Goal: Information Seeking & Learning: Find specific fact

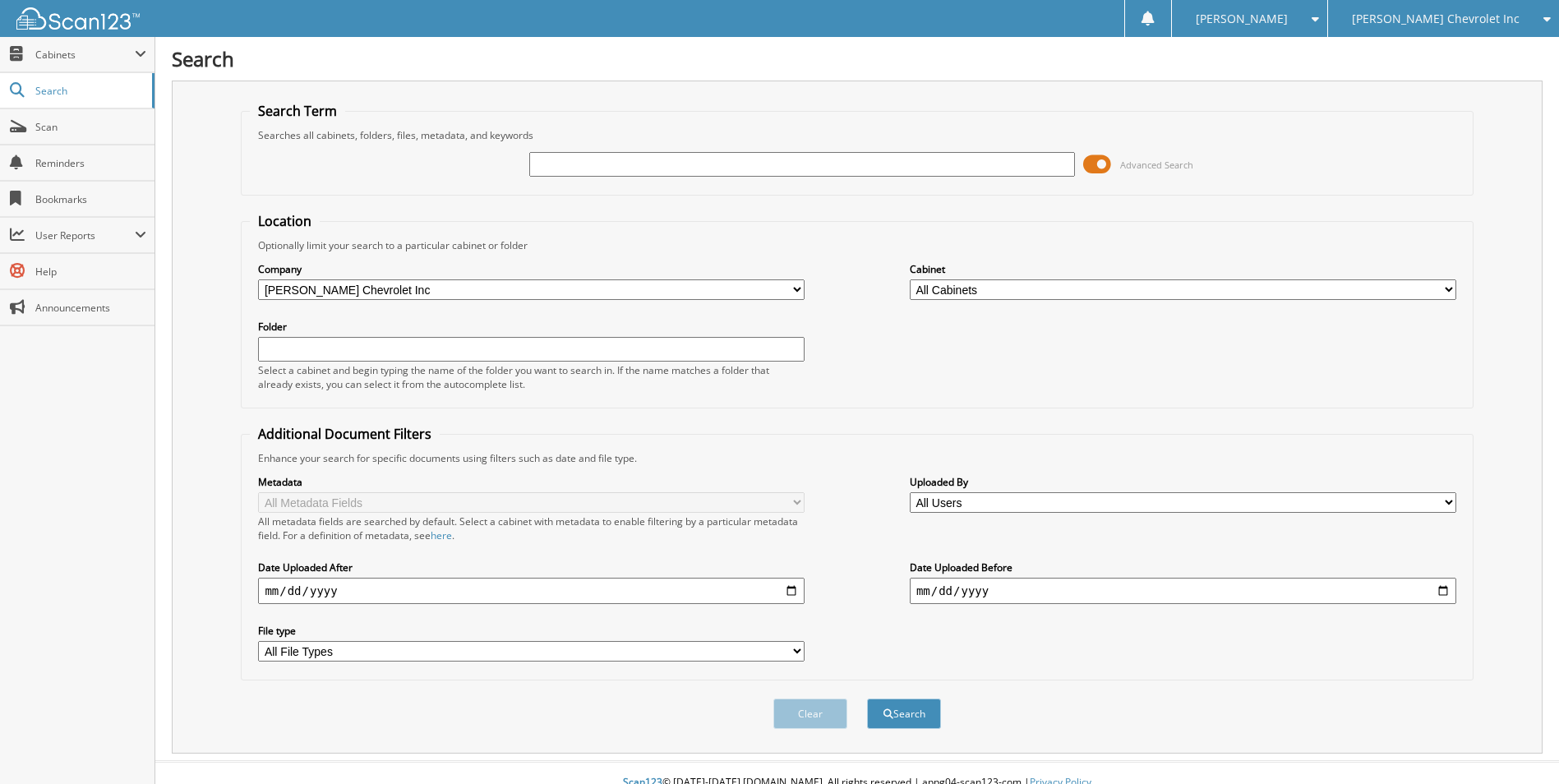
click at [663, 166] on input "text" at bounding box center [802, 164] width 547 height 24
type input "sr201232"
click at [866, 698] on button "Search" at bounding box center [903, 713] width 74 height 31
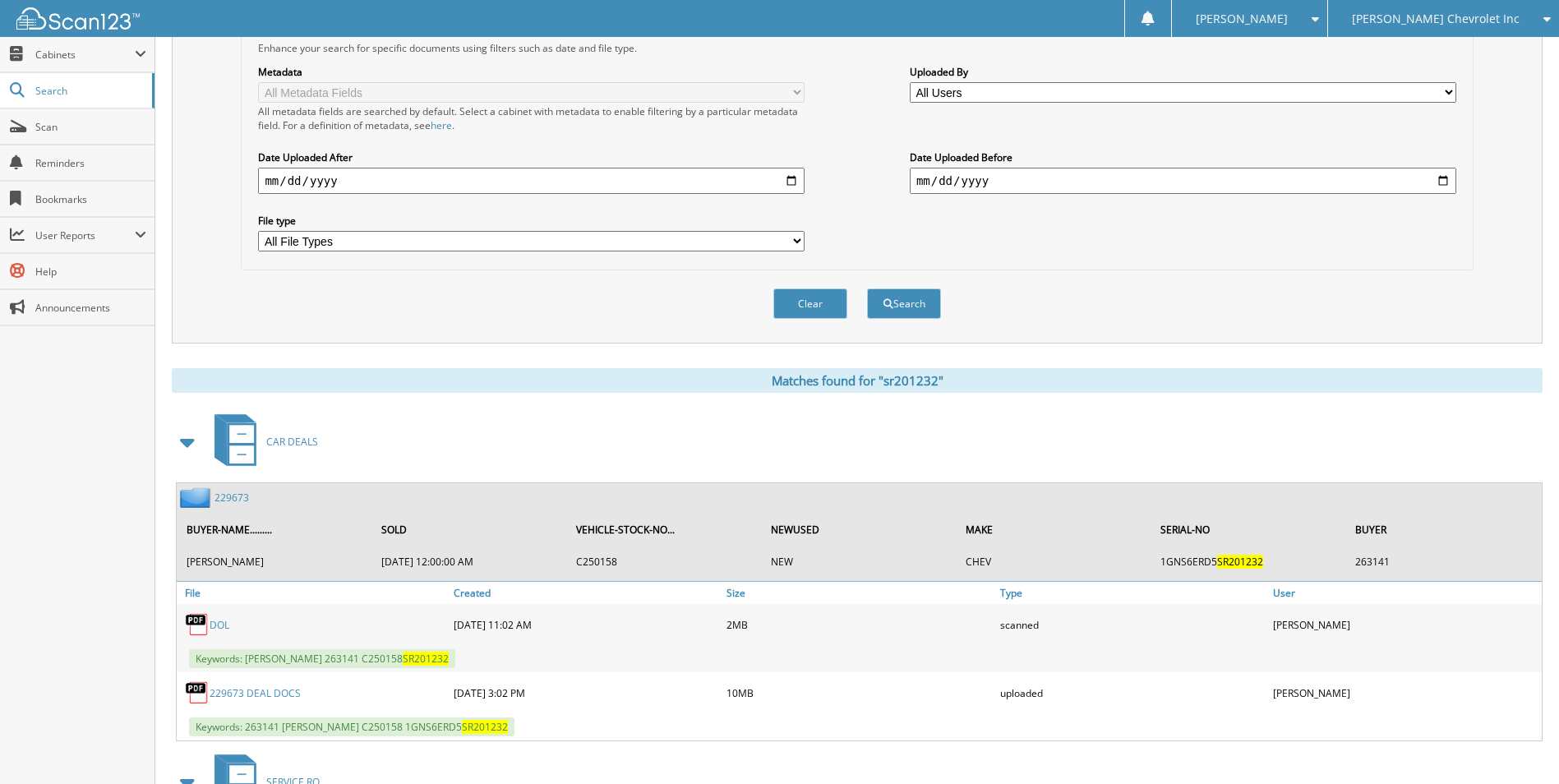
scroll to position [411, 0]
click at [234, 494] on link "229673" at bounding box center [231, 496] width 35 height 14
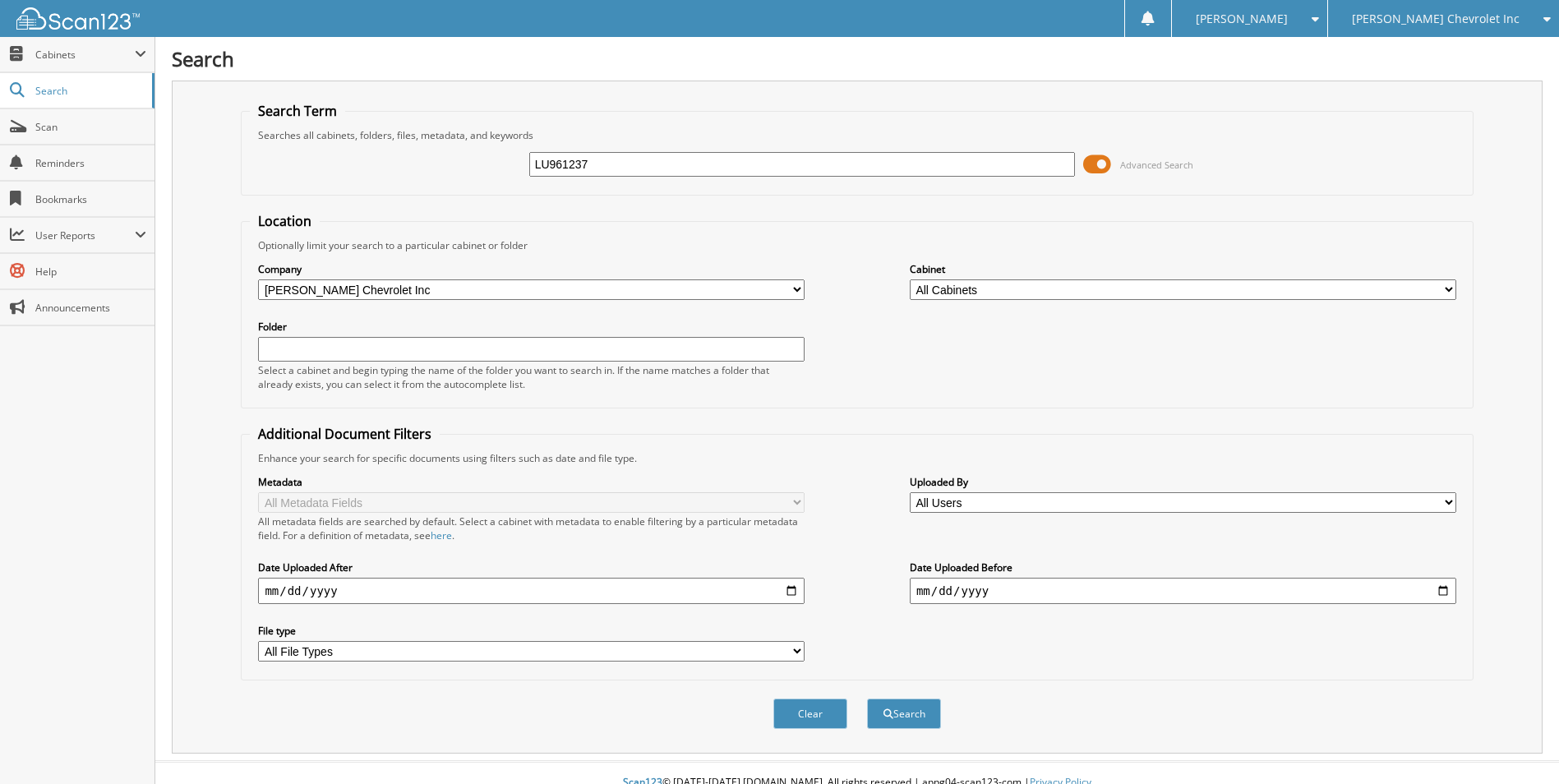
type input "LU961237"
click at [866, 698] on button "Search" at bounding box center [903, 713] width 74 height 31
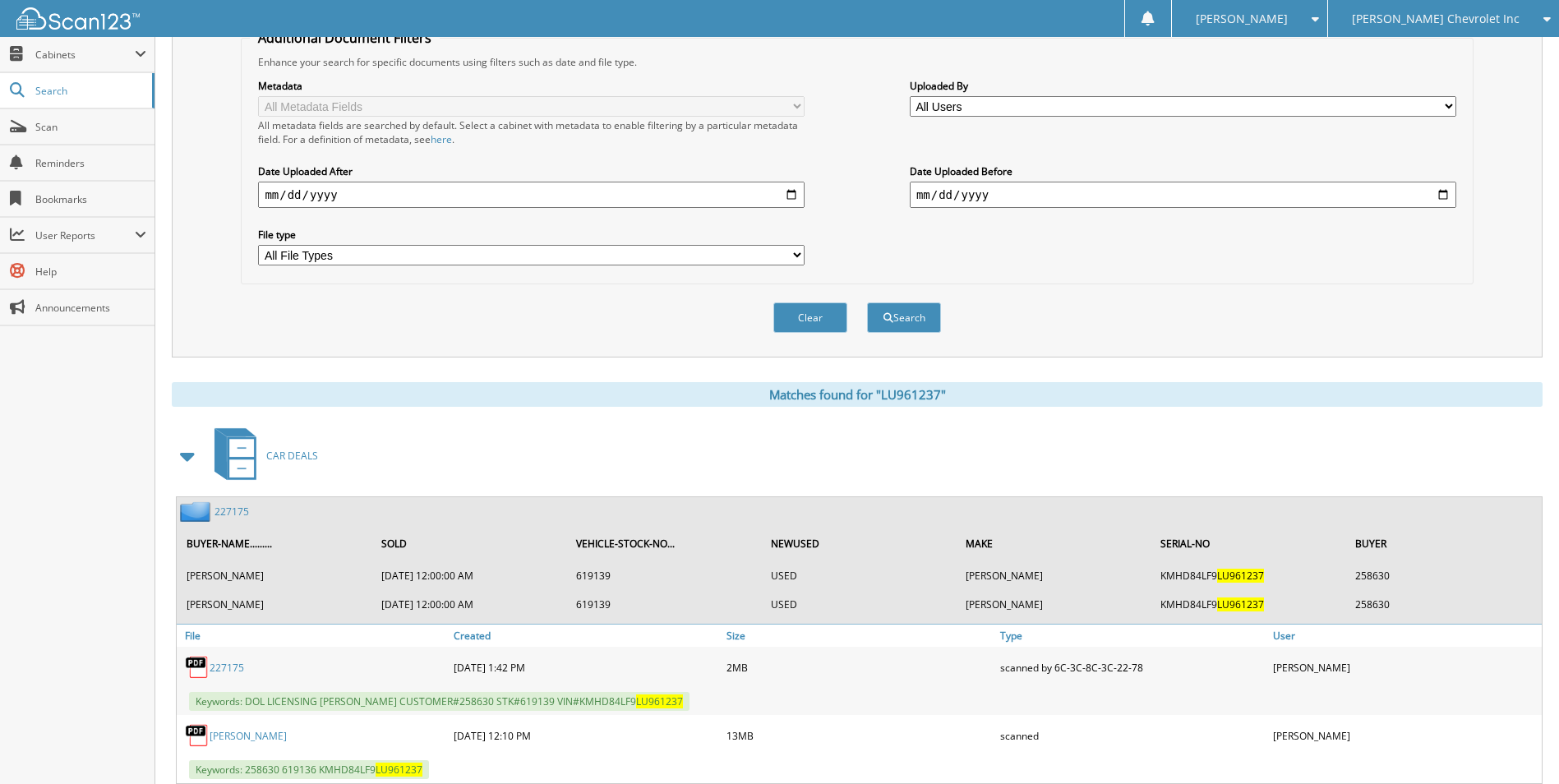
scroll to position [446, 0]
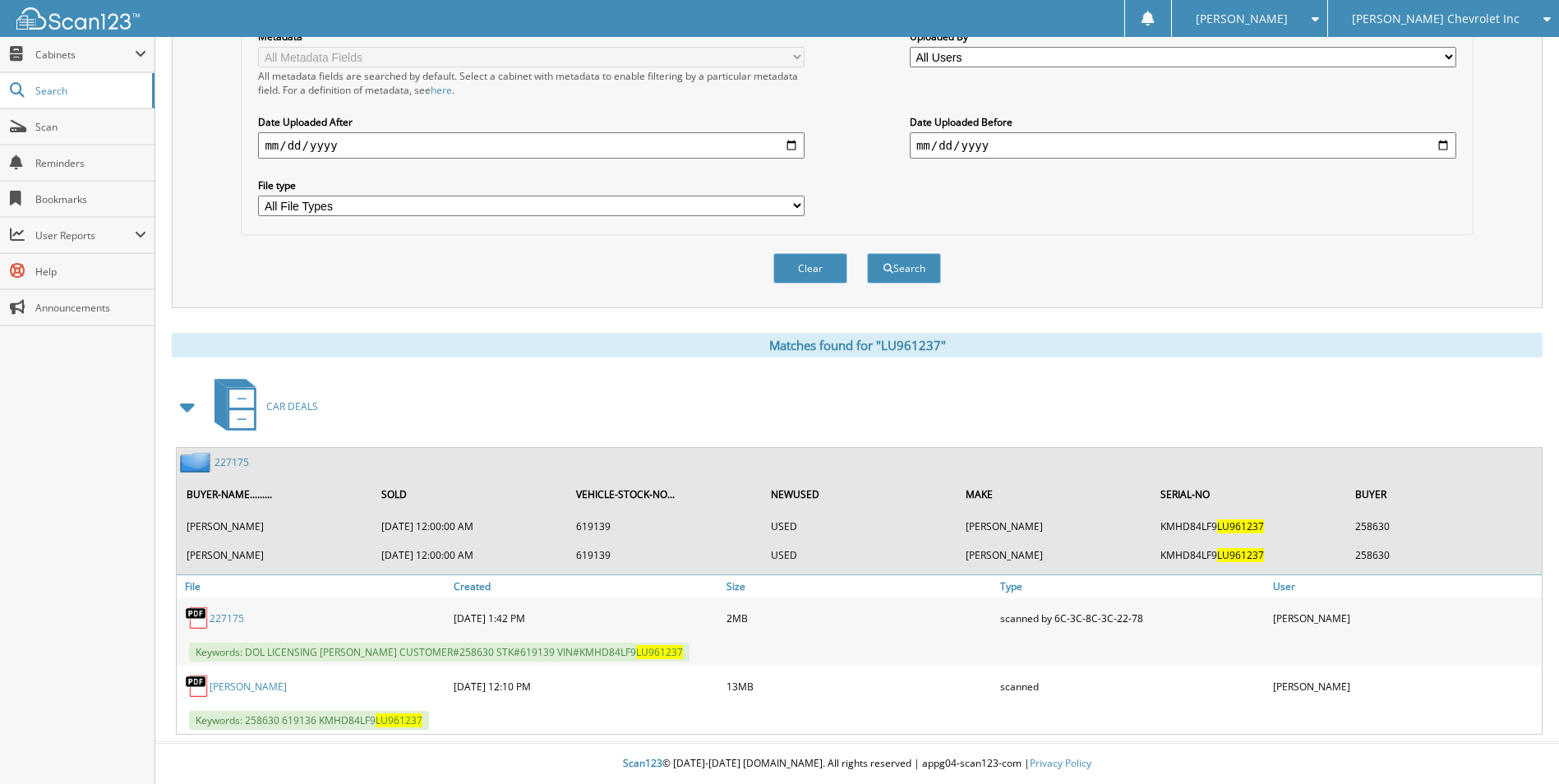
click at [240, 463] on link "227175" at bounding box center [231, 462] width 35 height 14
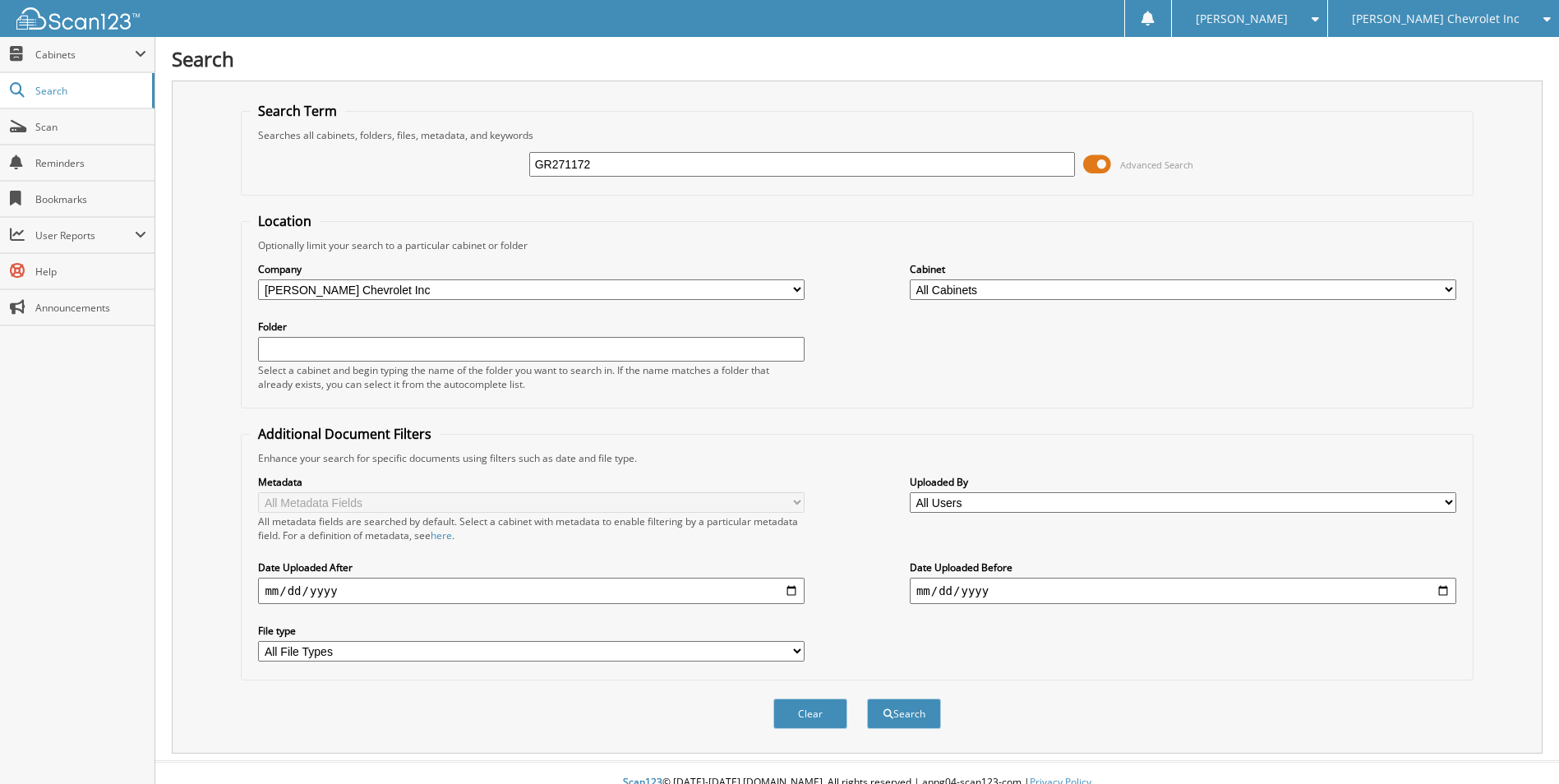
type input "GR271172"
click at [866, 698] on button "Search" at bounding box center [903, 713] width 74 height 31
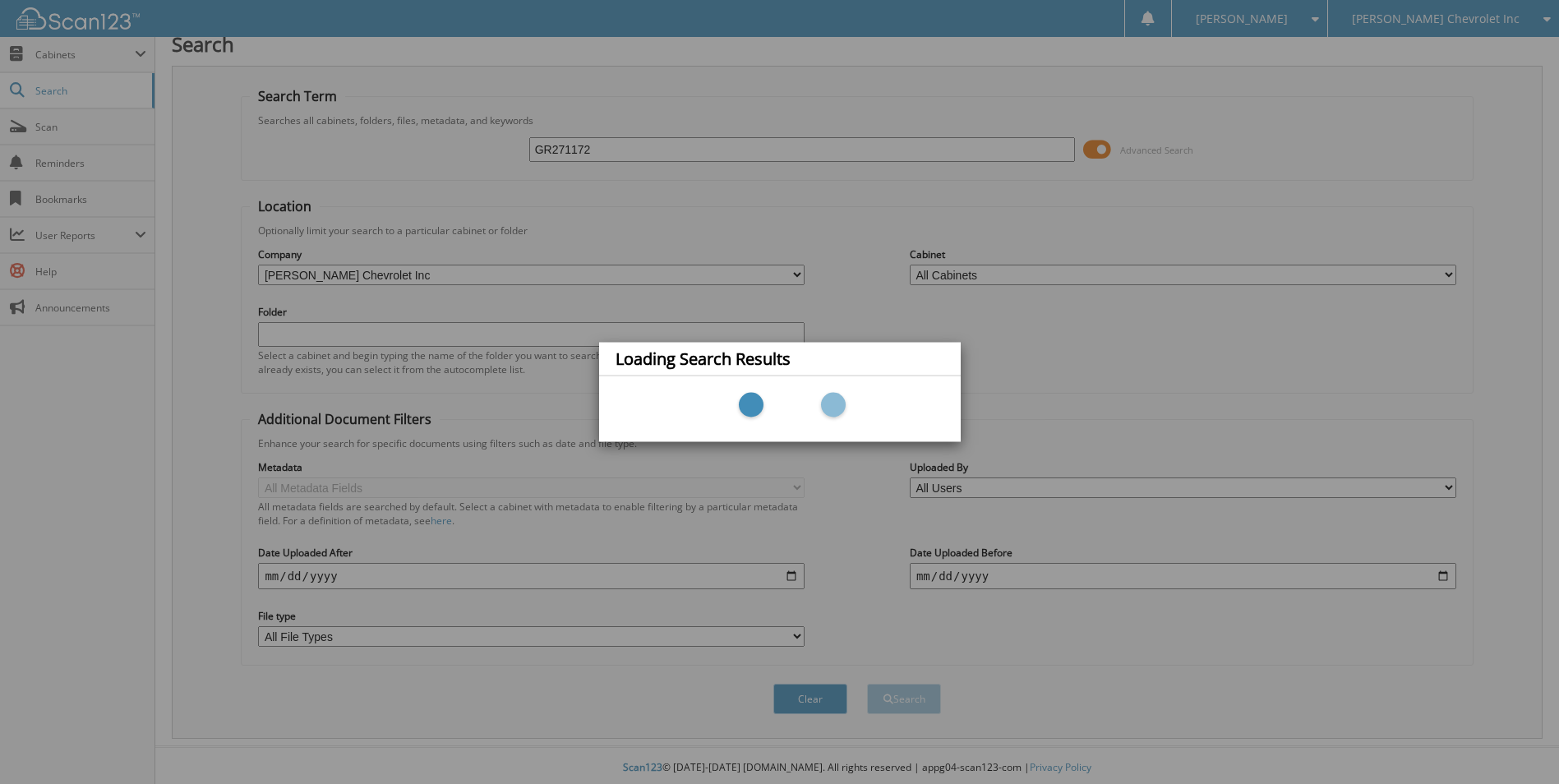
scroll to position [20, 0]
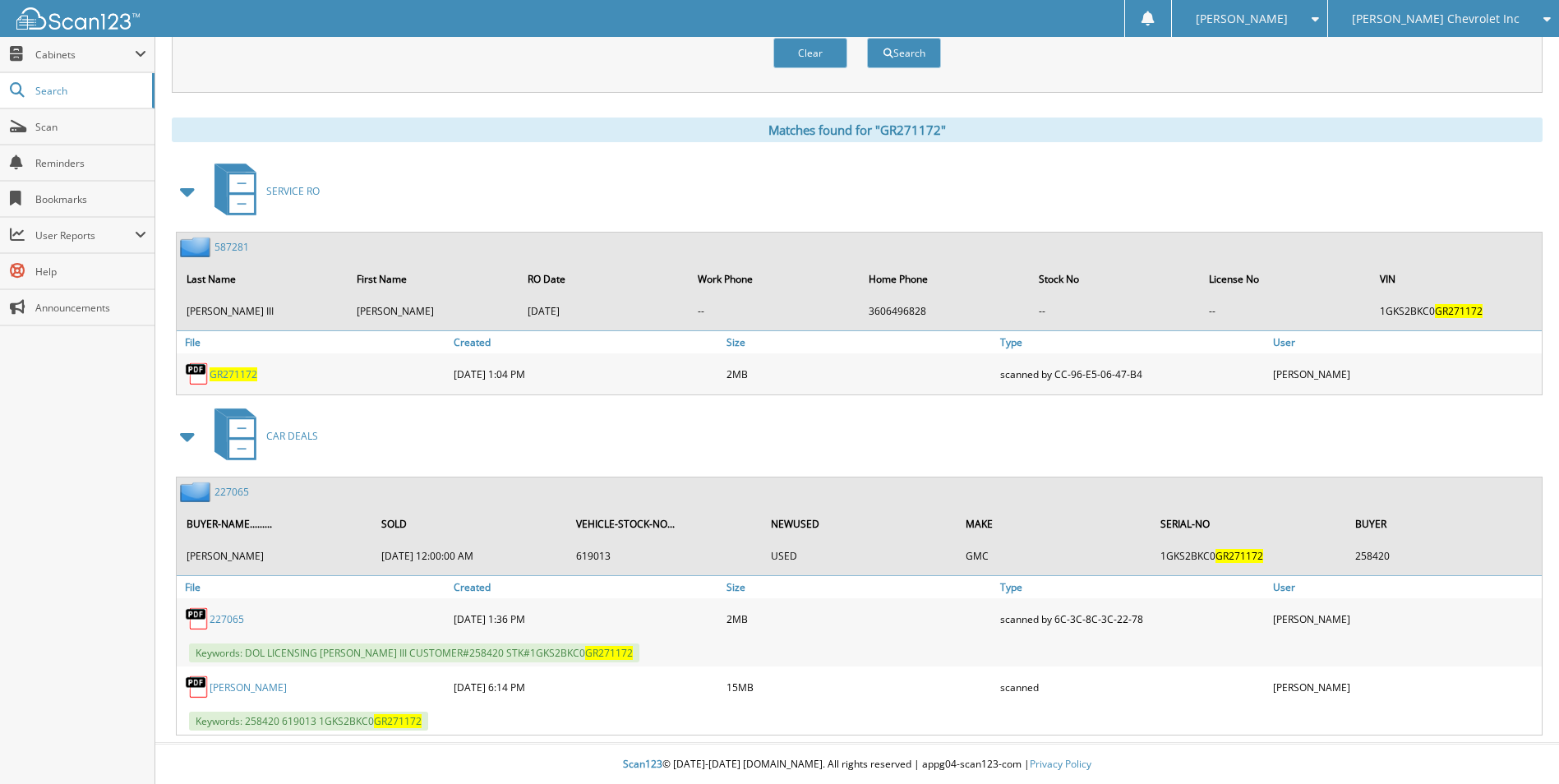
scroll to position [663, 0]
click at [236, 488] on link "227065" at bounding box center [231, 491] width 35 height 14
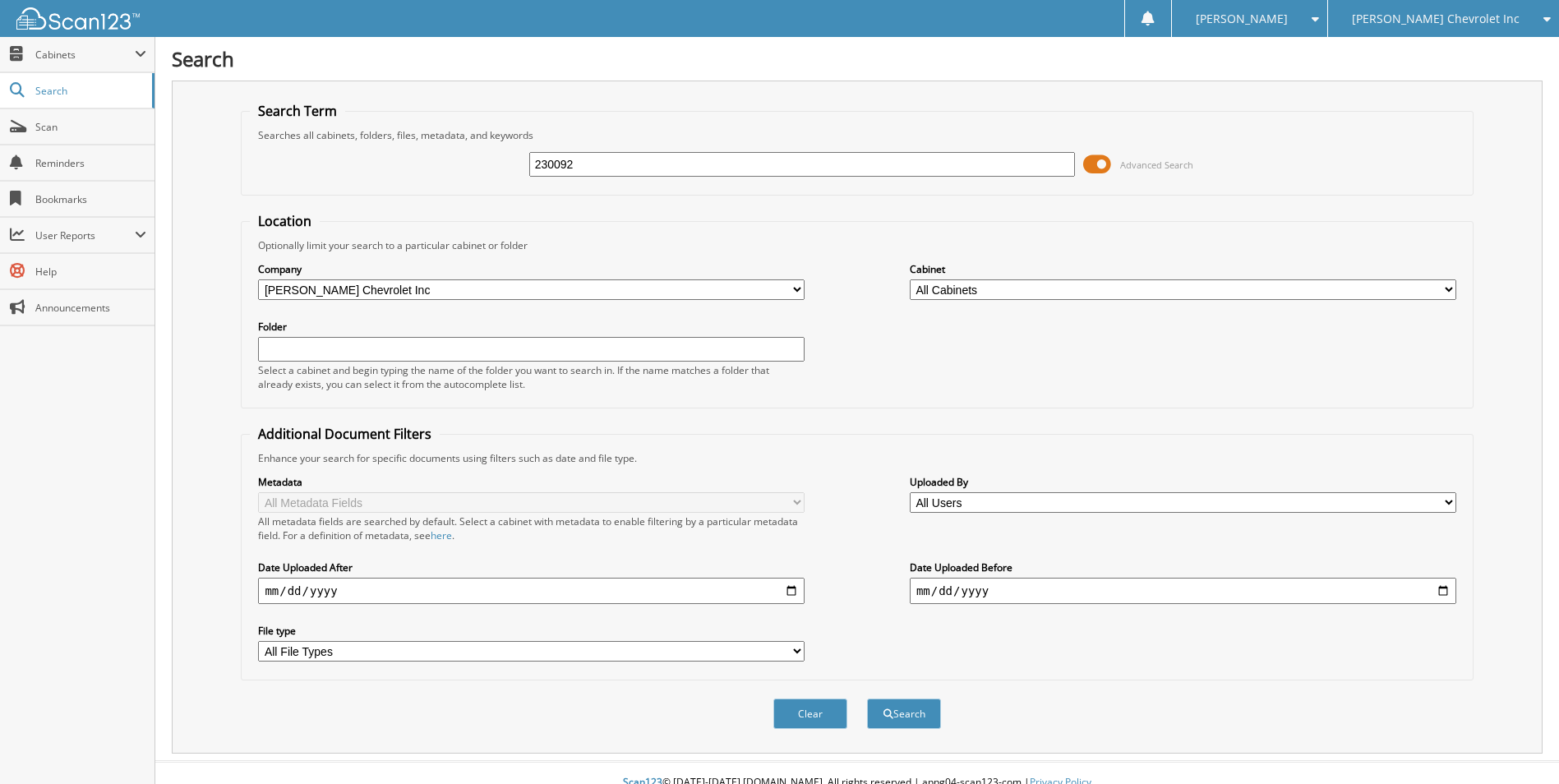
type input "230092"
click at [866, 698] on button "Search" at bounding box center [903, 713] width 74 height 31
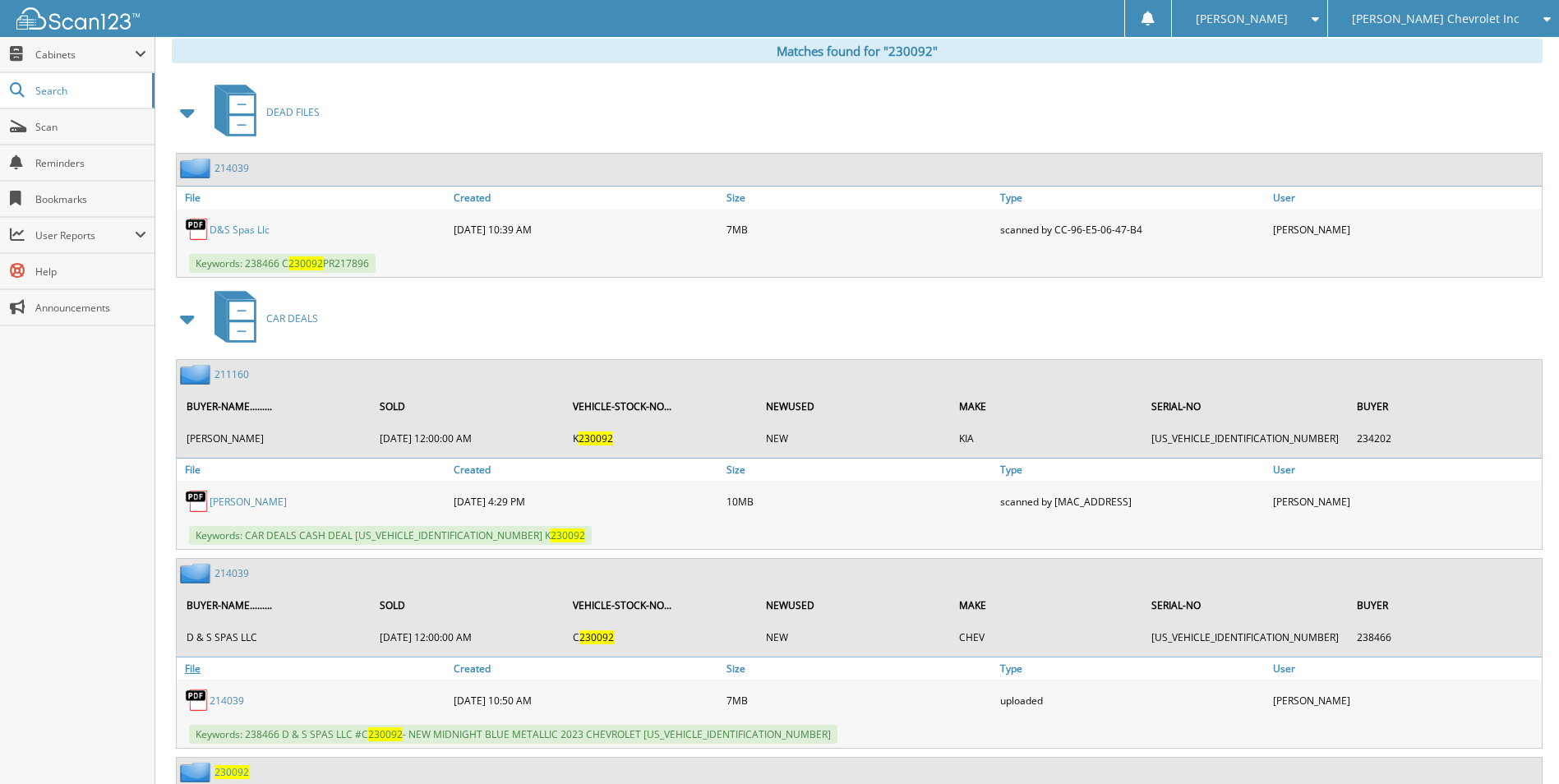
scroll to position [986, 0]
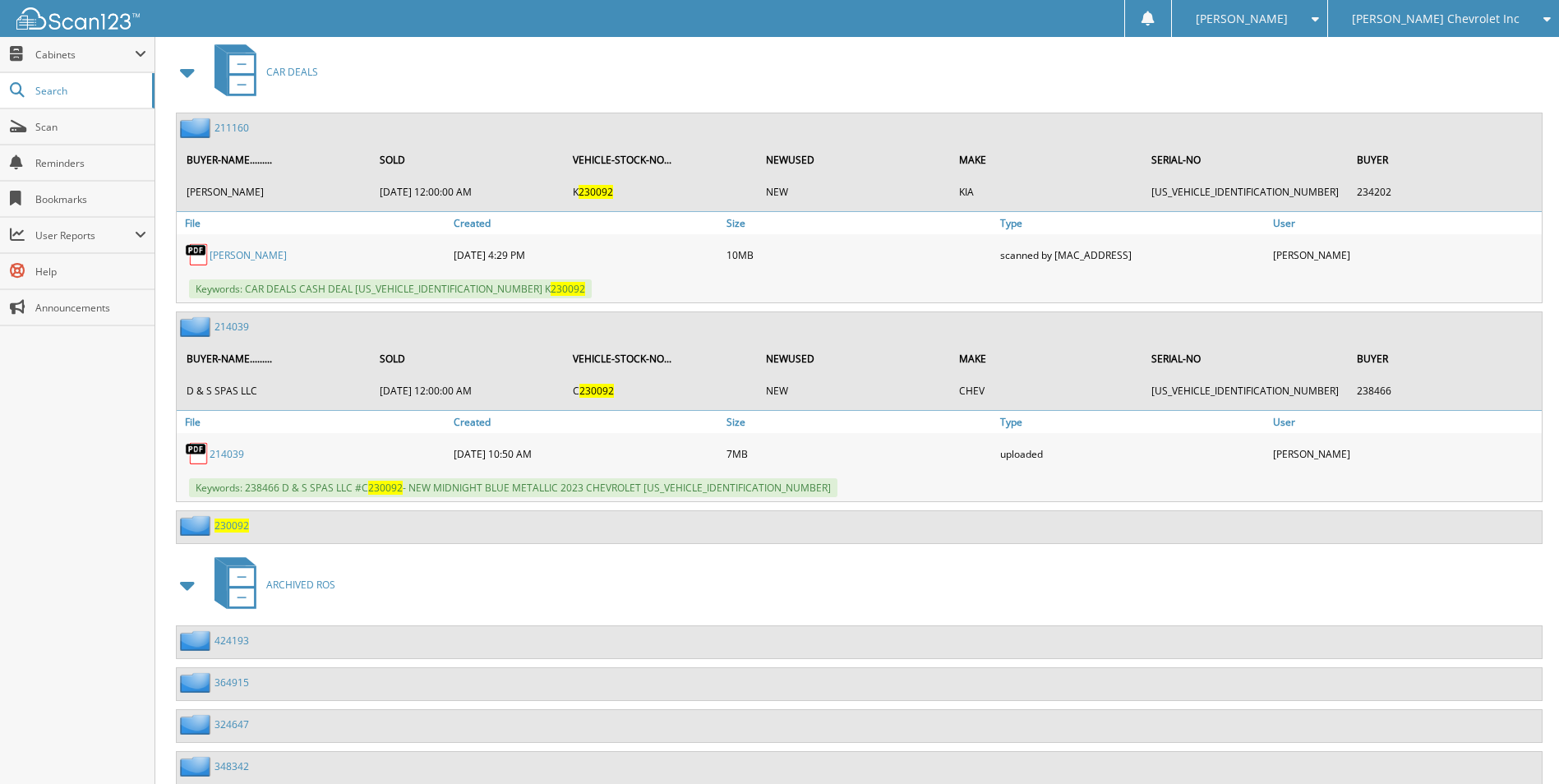
click at [216, 528] on span "230092" at bounding box center [231, 525] width 35 height 14
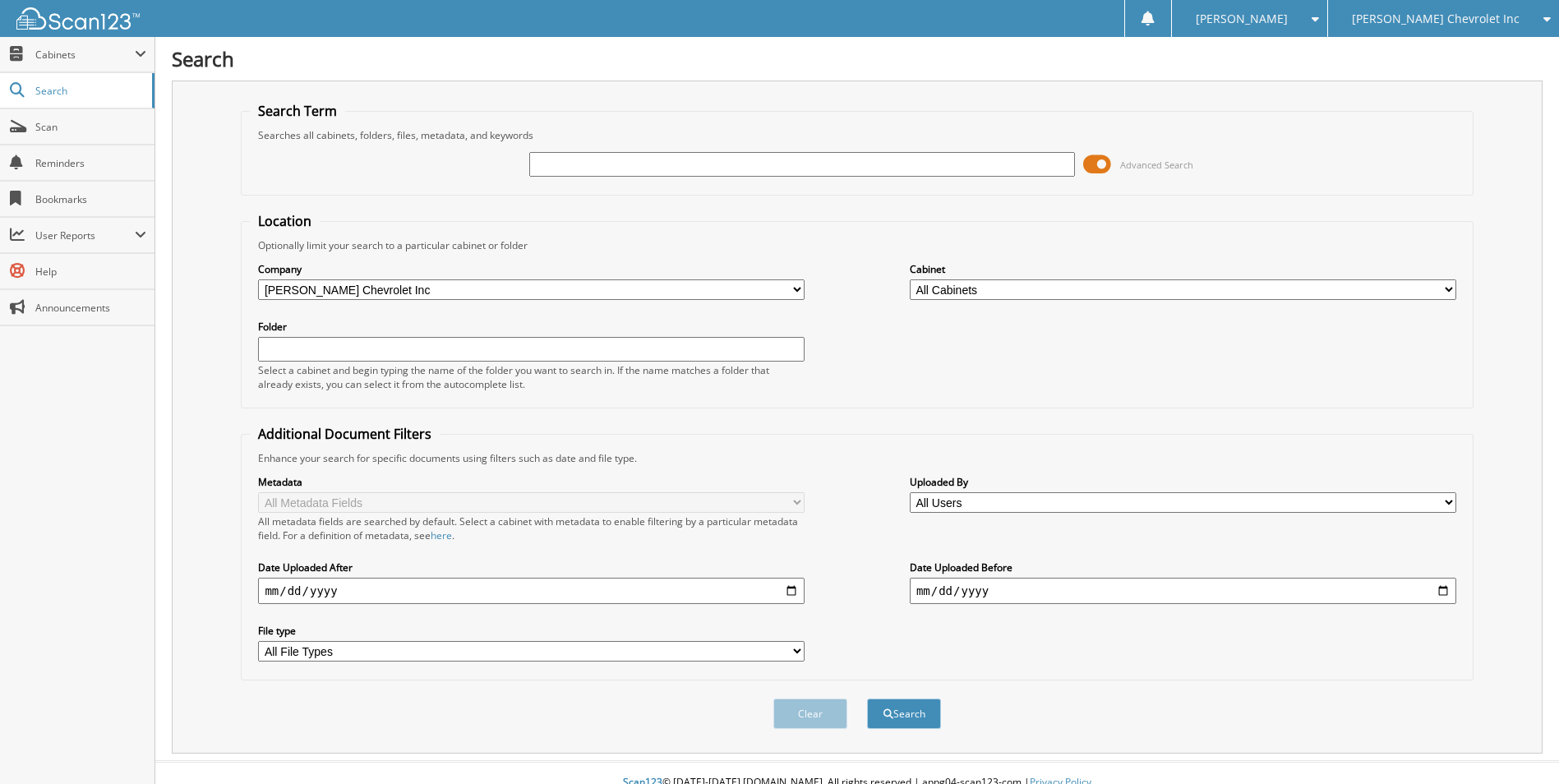
click at [602, 159] on input "text" at bounding box center [802, 164] width 547 height 24
type input "LU961237"
click at [866, 698] on button "Search" at bounding box center [903, 713] width 74 height 31
type input "232464"
click at [866, 698] on button "Search" at bounding box center [903, 713] width 74 height 31
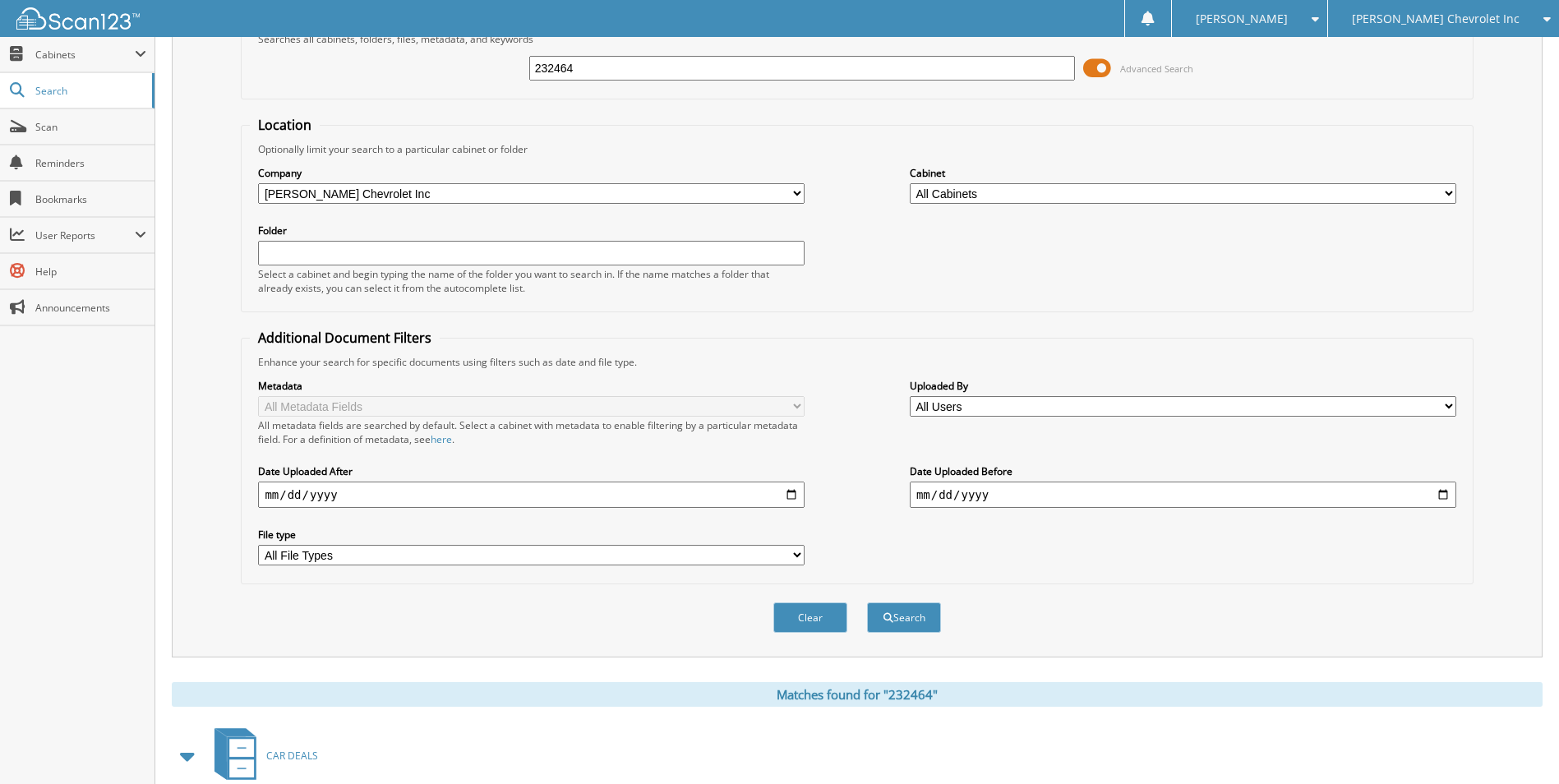
scroll to position [192, 0]
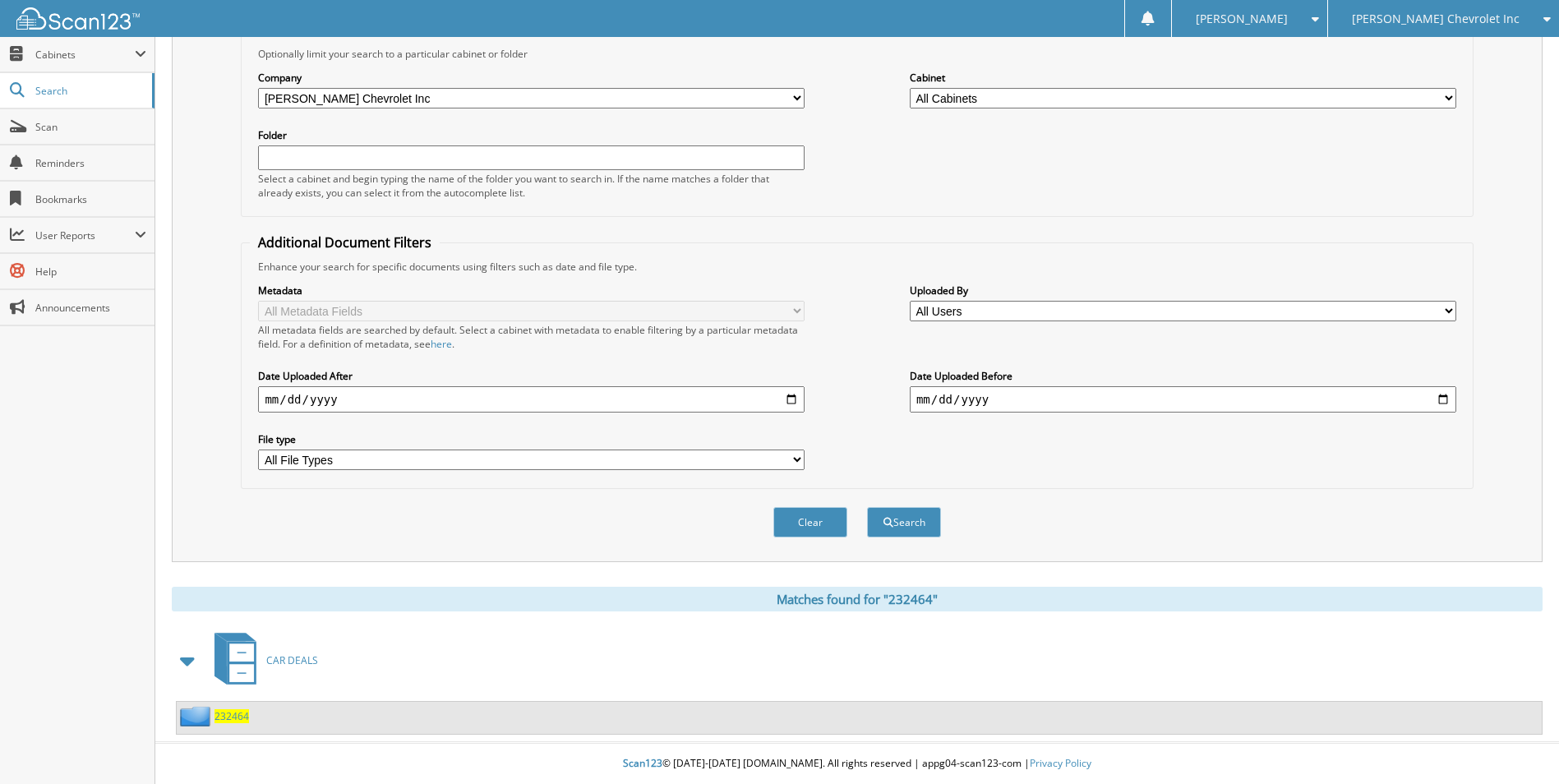
click at [224, 708] on div "232464" at bounding box center [212, 716] width 72 height 21
click at [220, 715] on span "232464" at bounding box center [231, 716] width 35 height 14
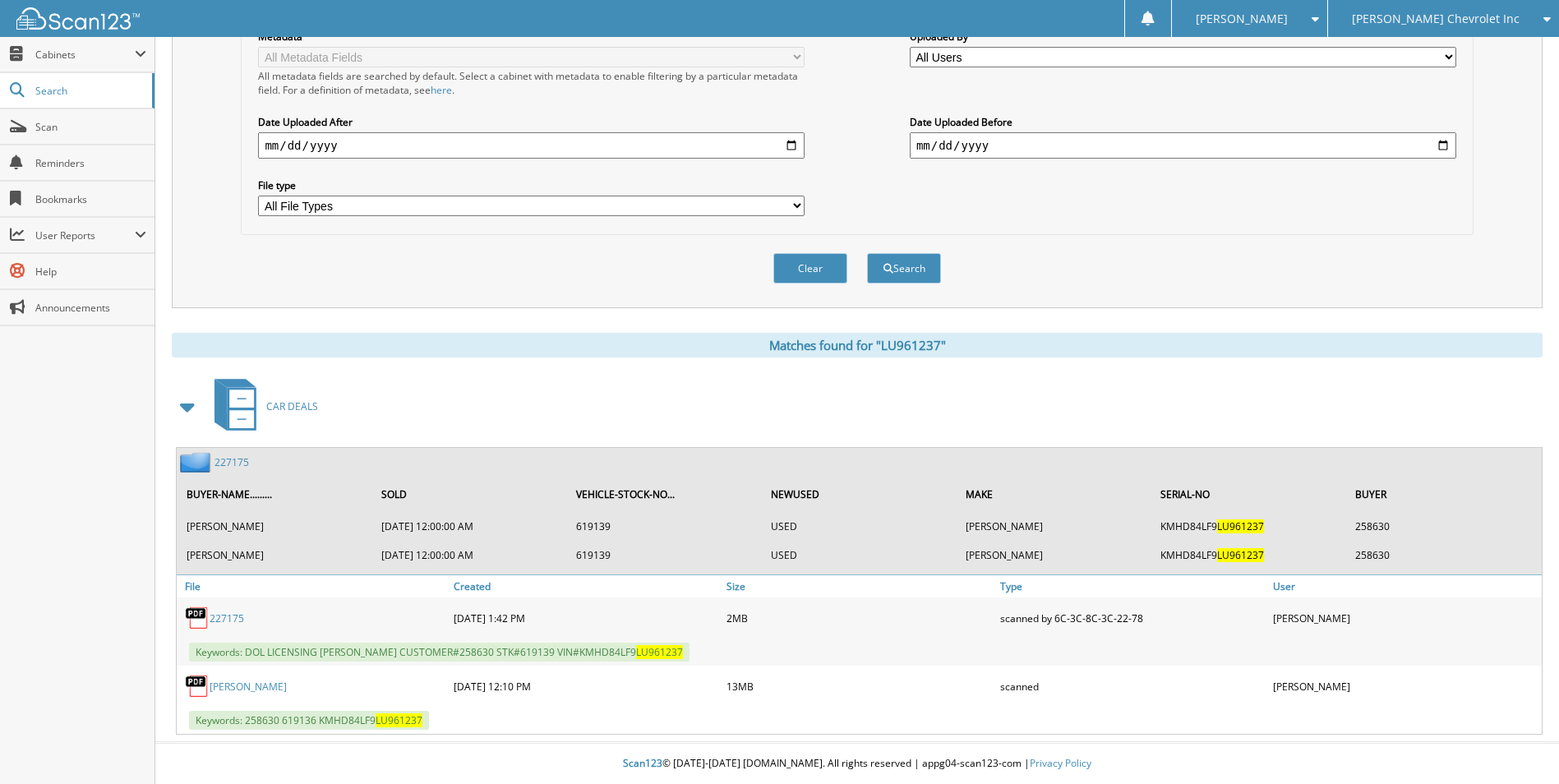
scroll to position [446, 0]
click at [236, 459] on link "227175" at bounding box center [231, 462] width 35 height 14
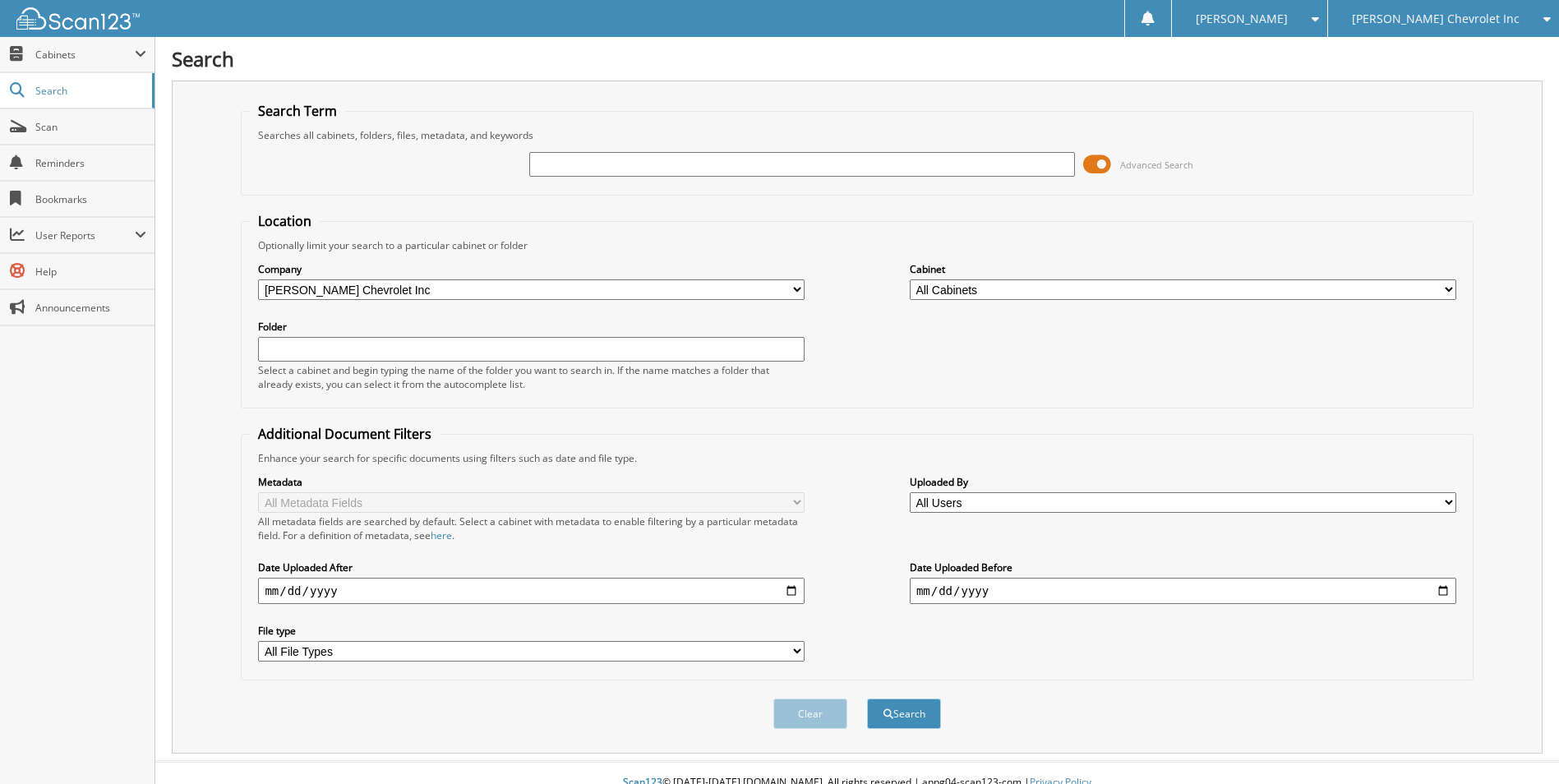
click at [616, 174] on input "text" at bounding box center [802, 164] width 547 height 24
click at [545, 169] on input "text" at bounding box center [802, 164] width 547 height 24
click at [547, 162] on input "text" at bounding box center [802, 164] width 547 height 24
type input "lu961237"
click at [866, 698] on button "Search" at bounding box center [903, 713] width 74 height 31
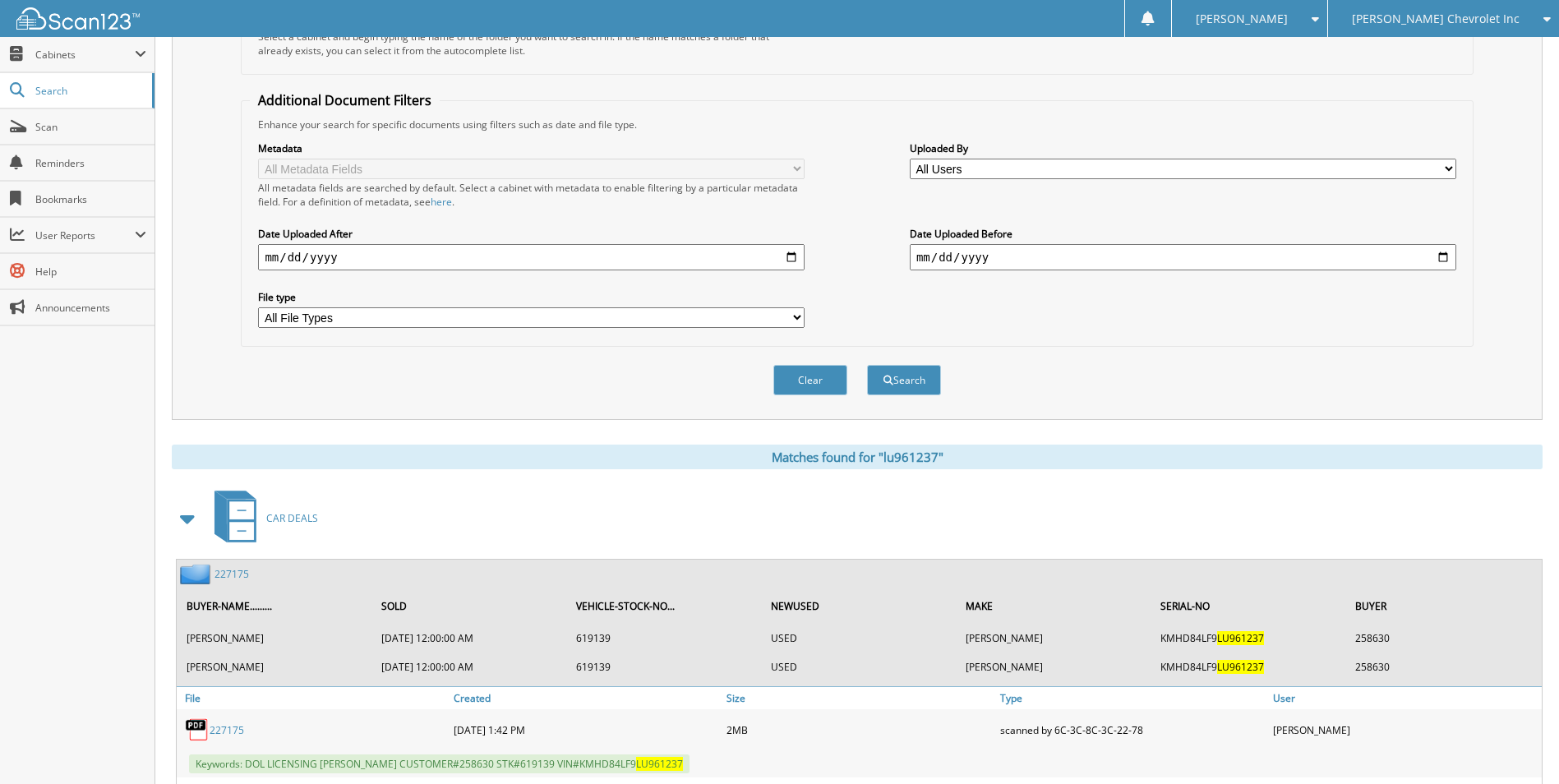
scroll to position [446, 0]
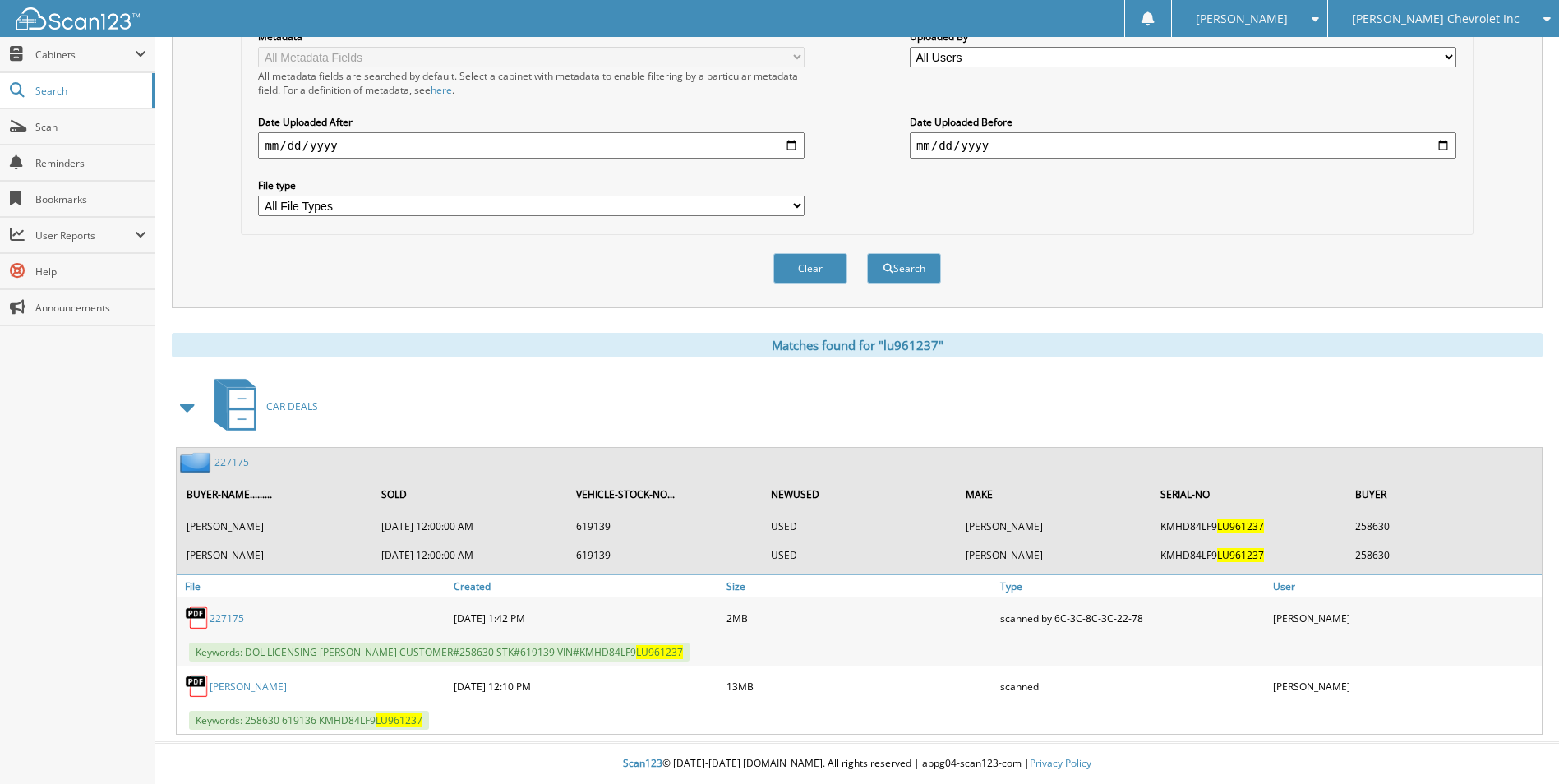
click at [240, 464] on link "227175" at bounding box center [231, 462] width 35 height 14
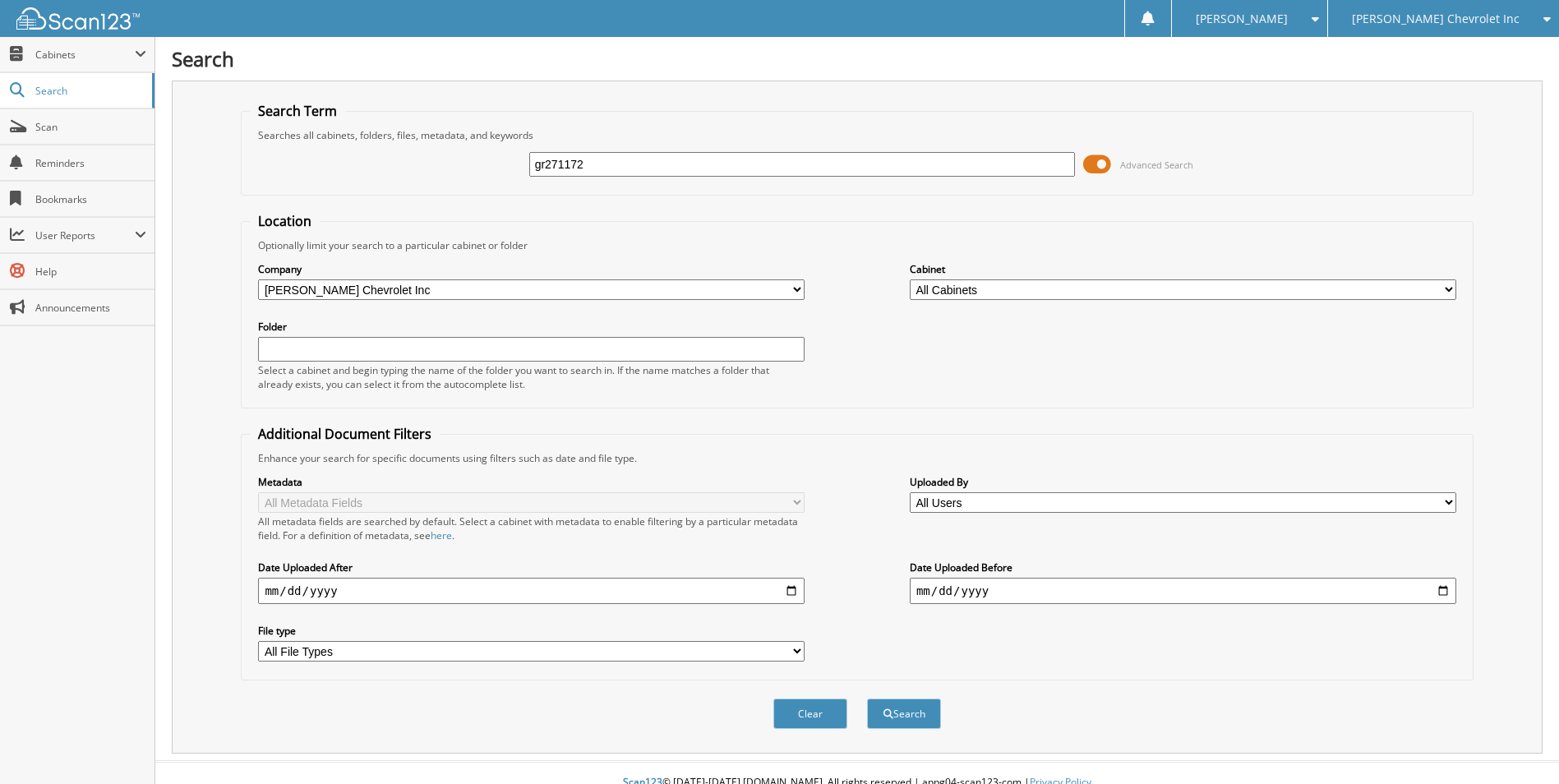
type input "gr271172"
click at [866, 698] on button "Search" at bounding box center [903, 713] width 74 height 31
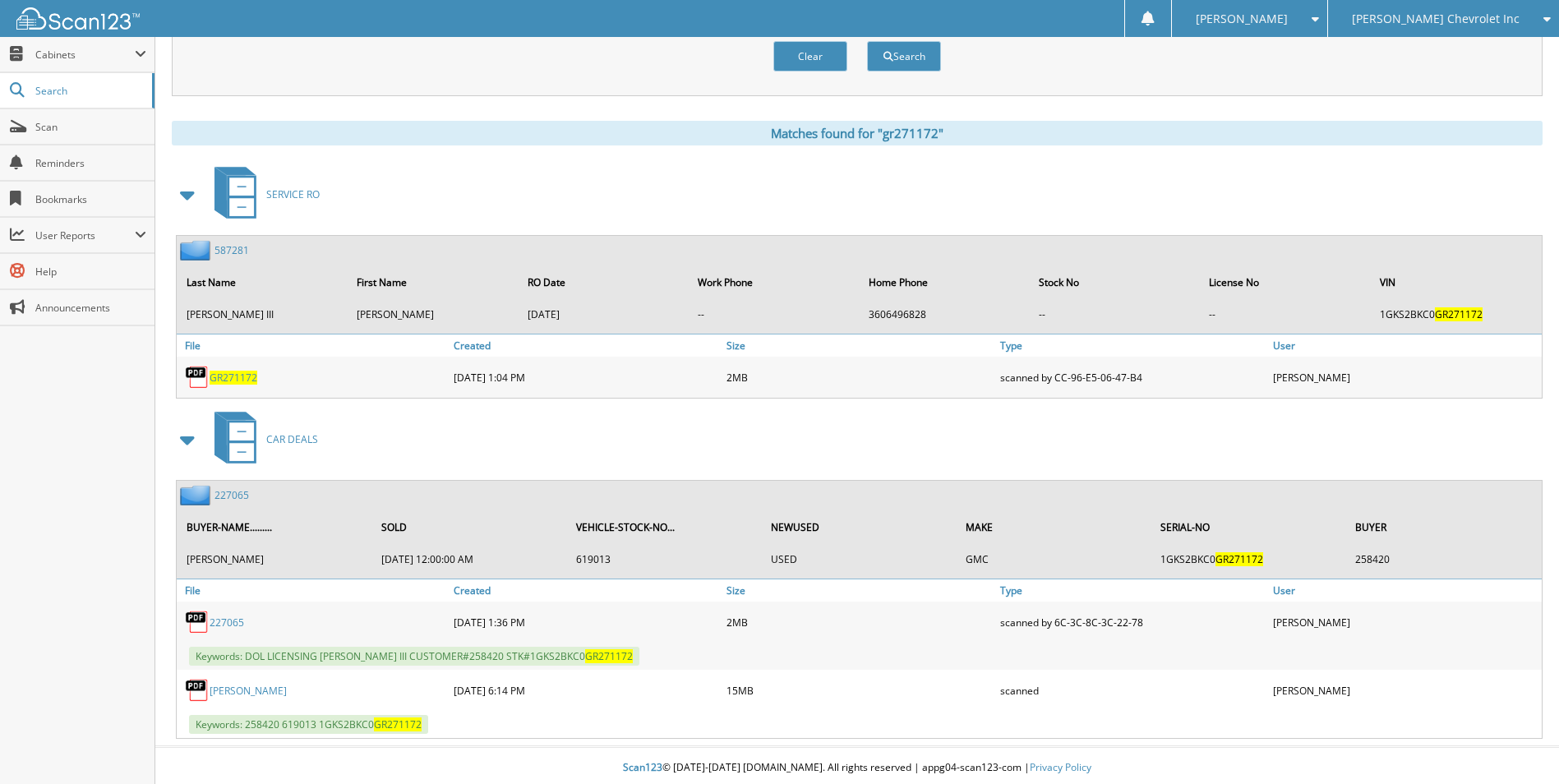
scroll to position [663, 0]
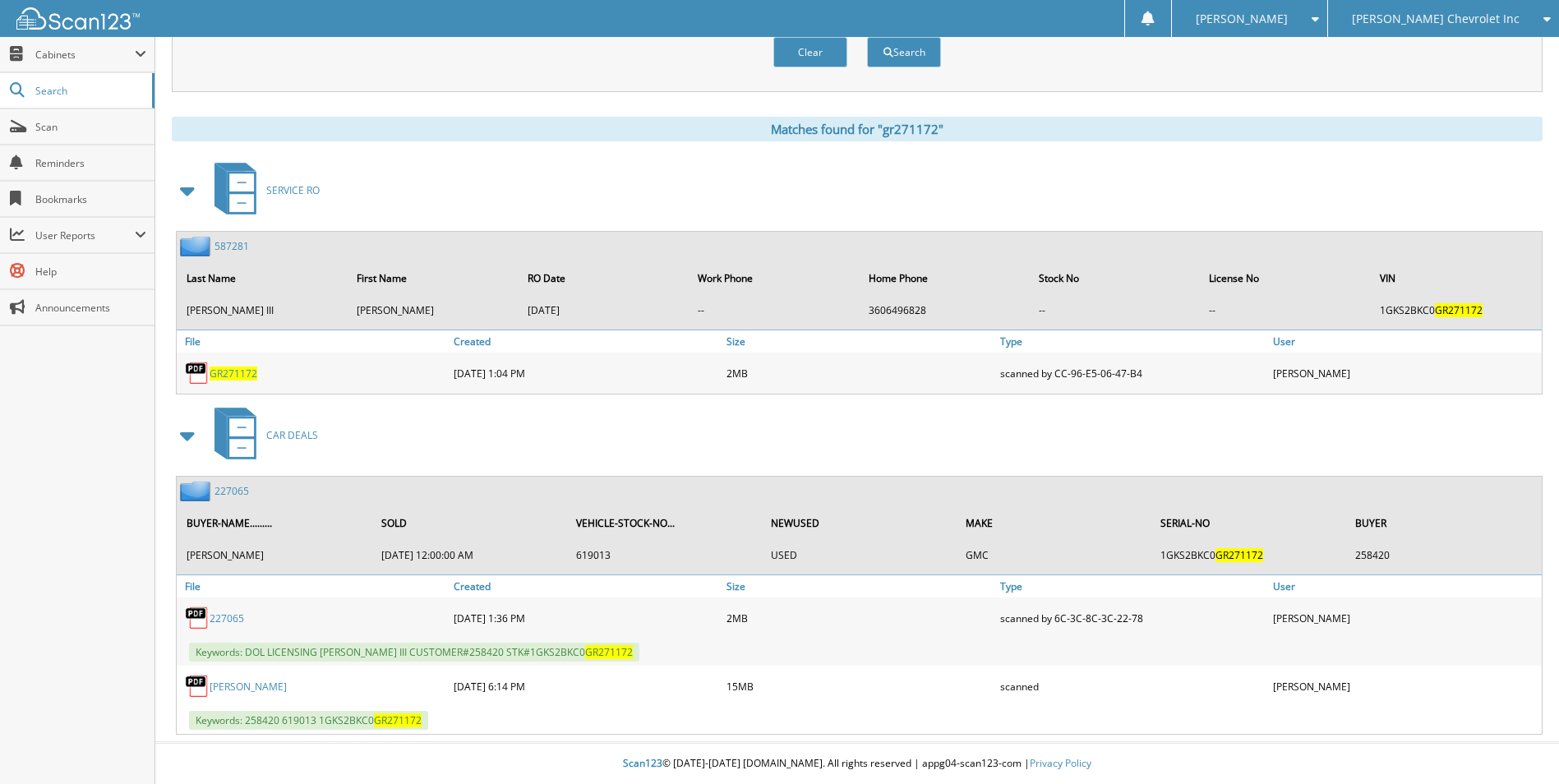
click at [234, 484] on link "227065" at bounding box center [231, 491] width 35 height 14
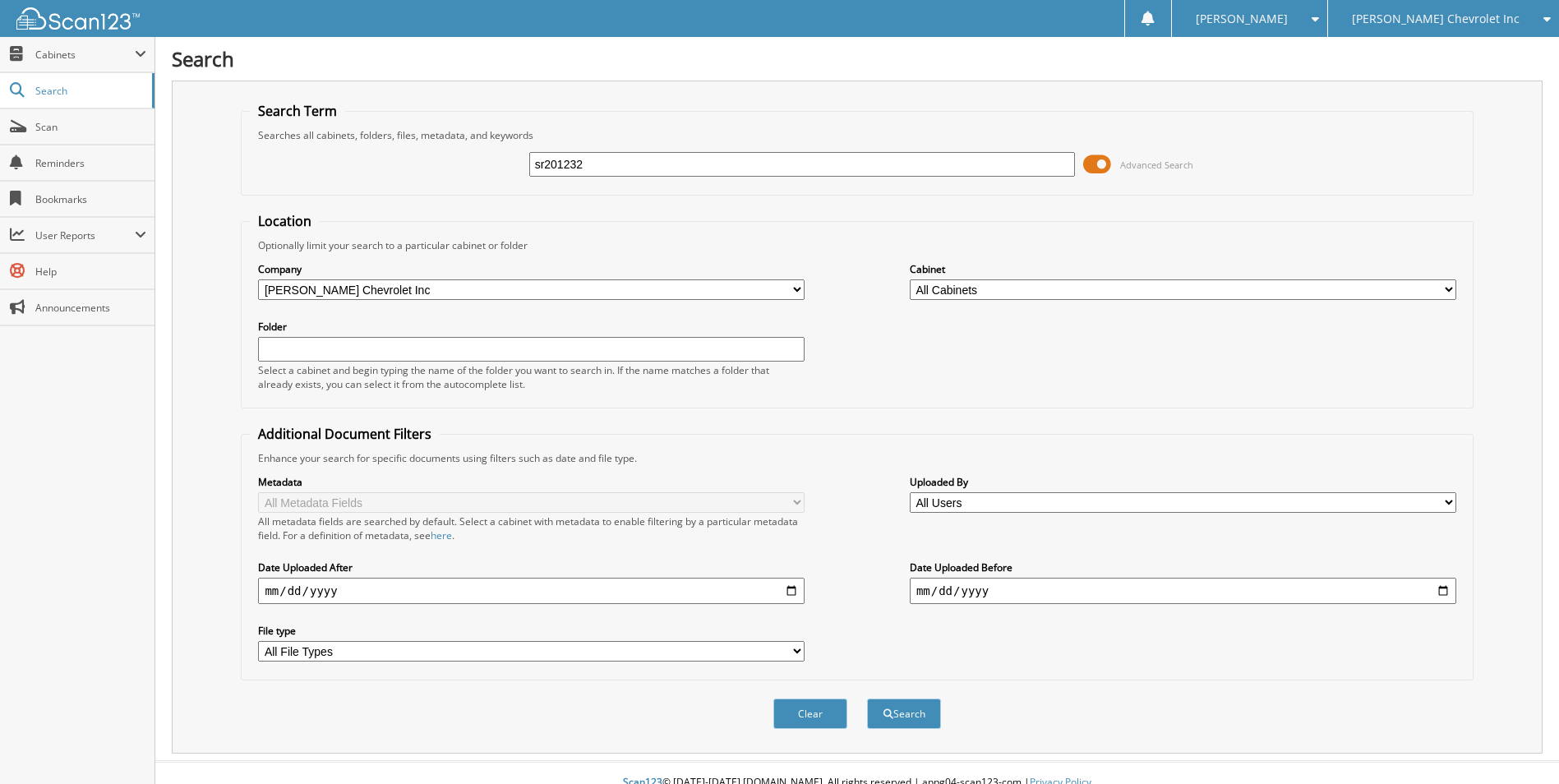
type input "sr201232"
click at [866, 698] on button "Search" at bounding box center [903, 713] width 74 height 31
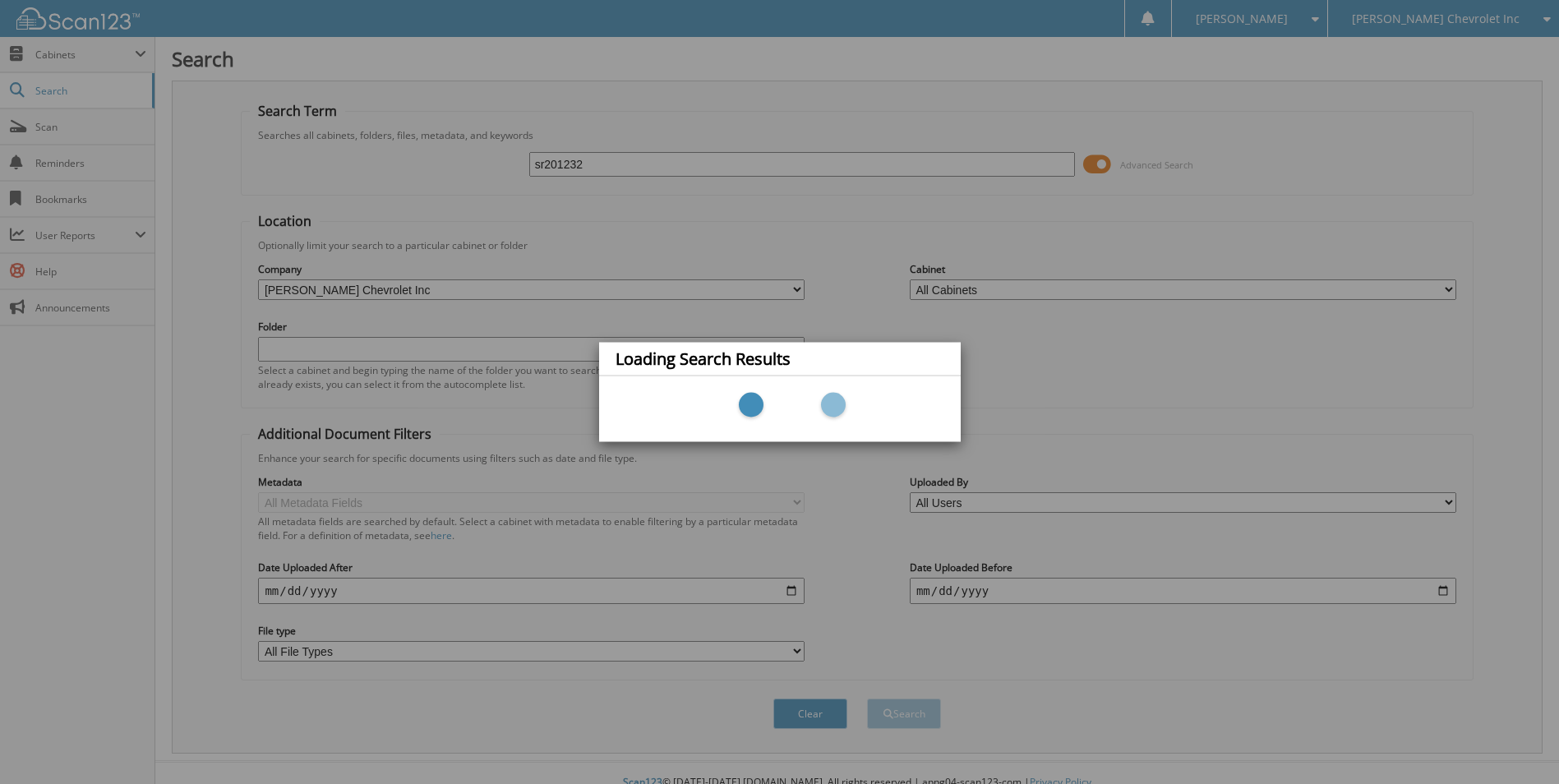
scroll to position [20, 0]
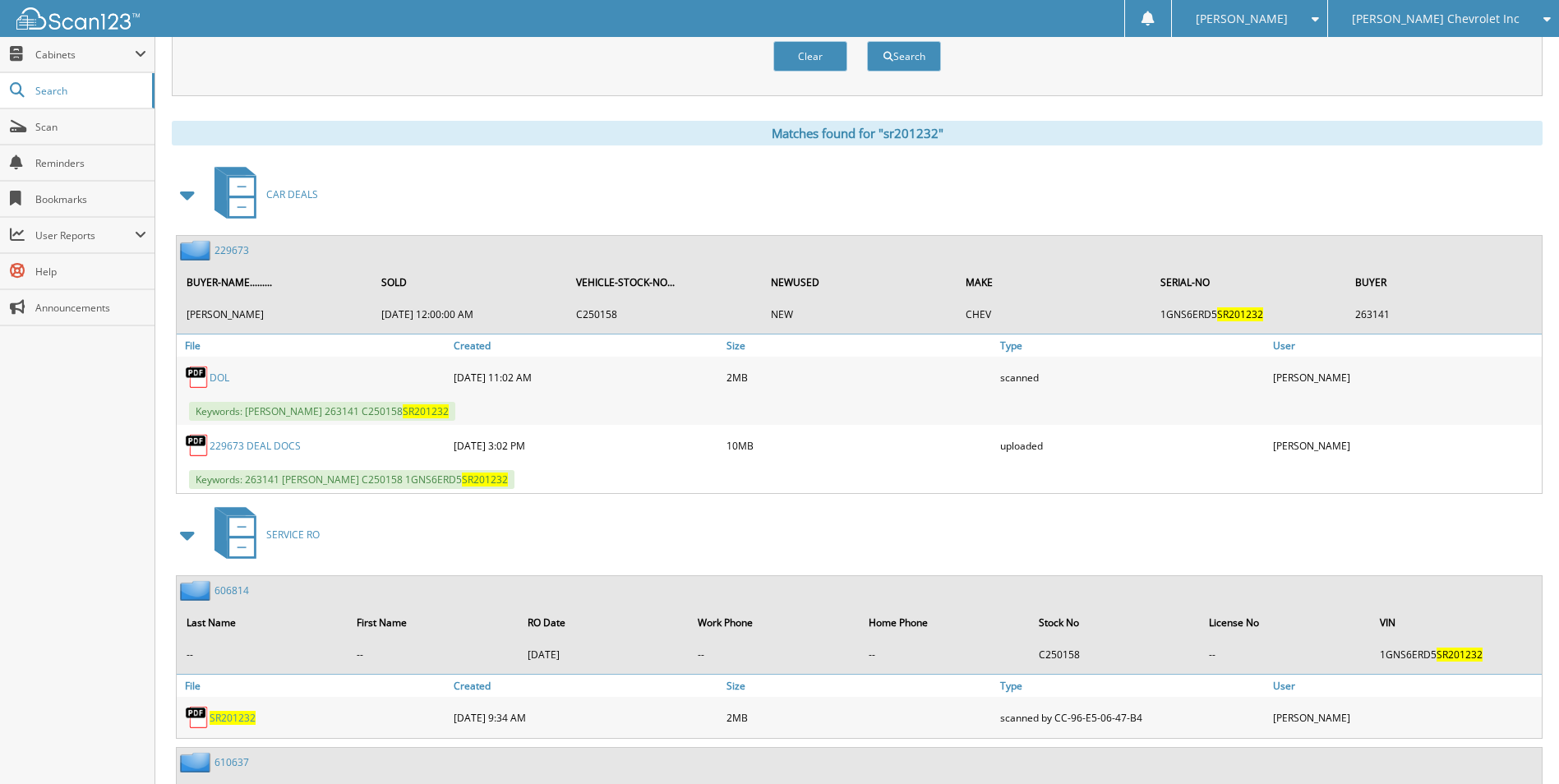
click at [227, 250] on link "229673" at bounding box center [231, 249] width 35 height 14
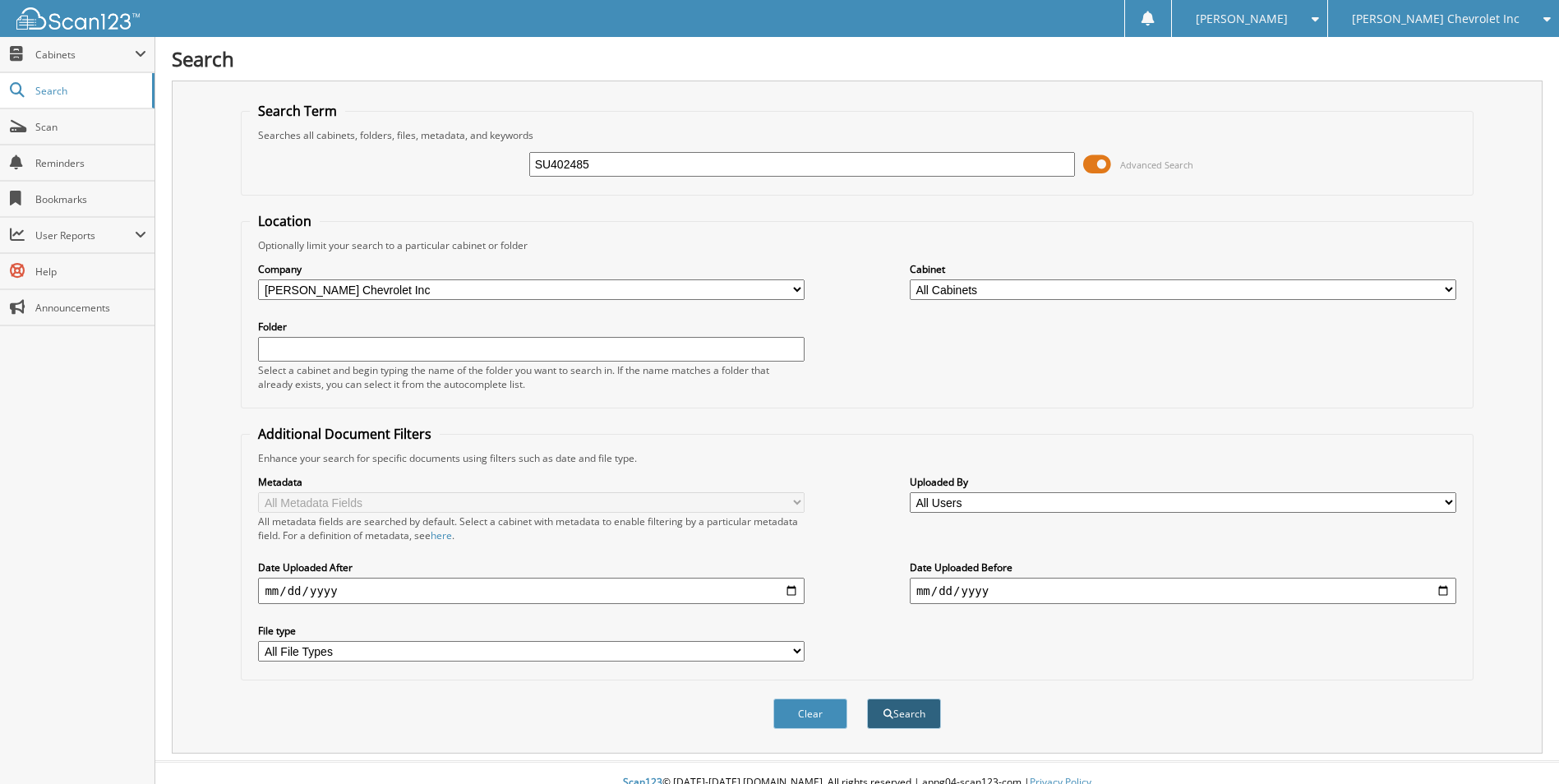
type input "SU402485"
click at [921, 708] on button "Search" at bounding box center [903, 713] width 74 height 31
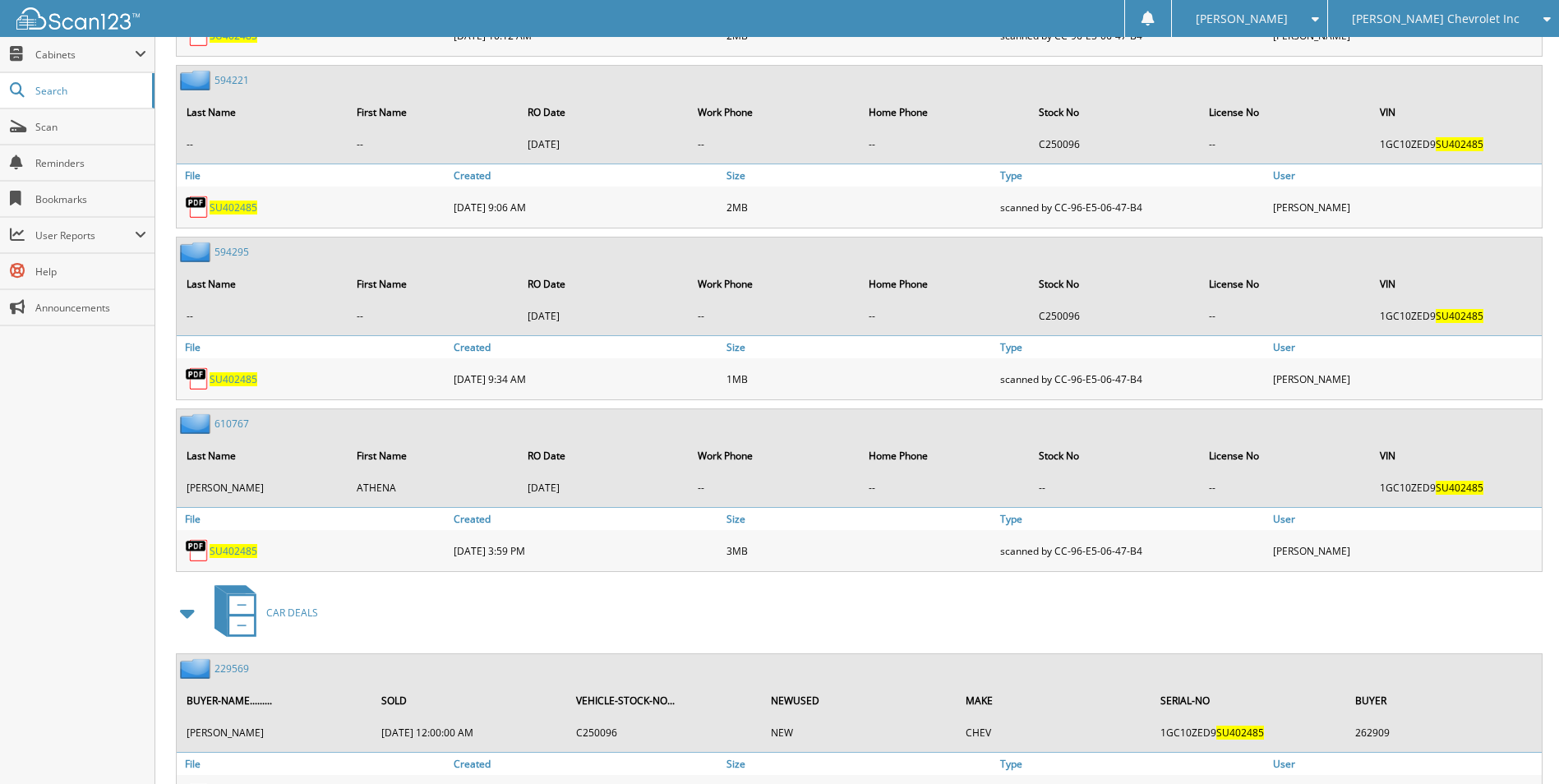
scroll to position [1233, 0]
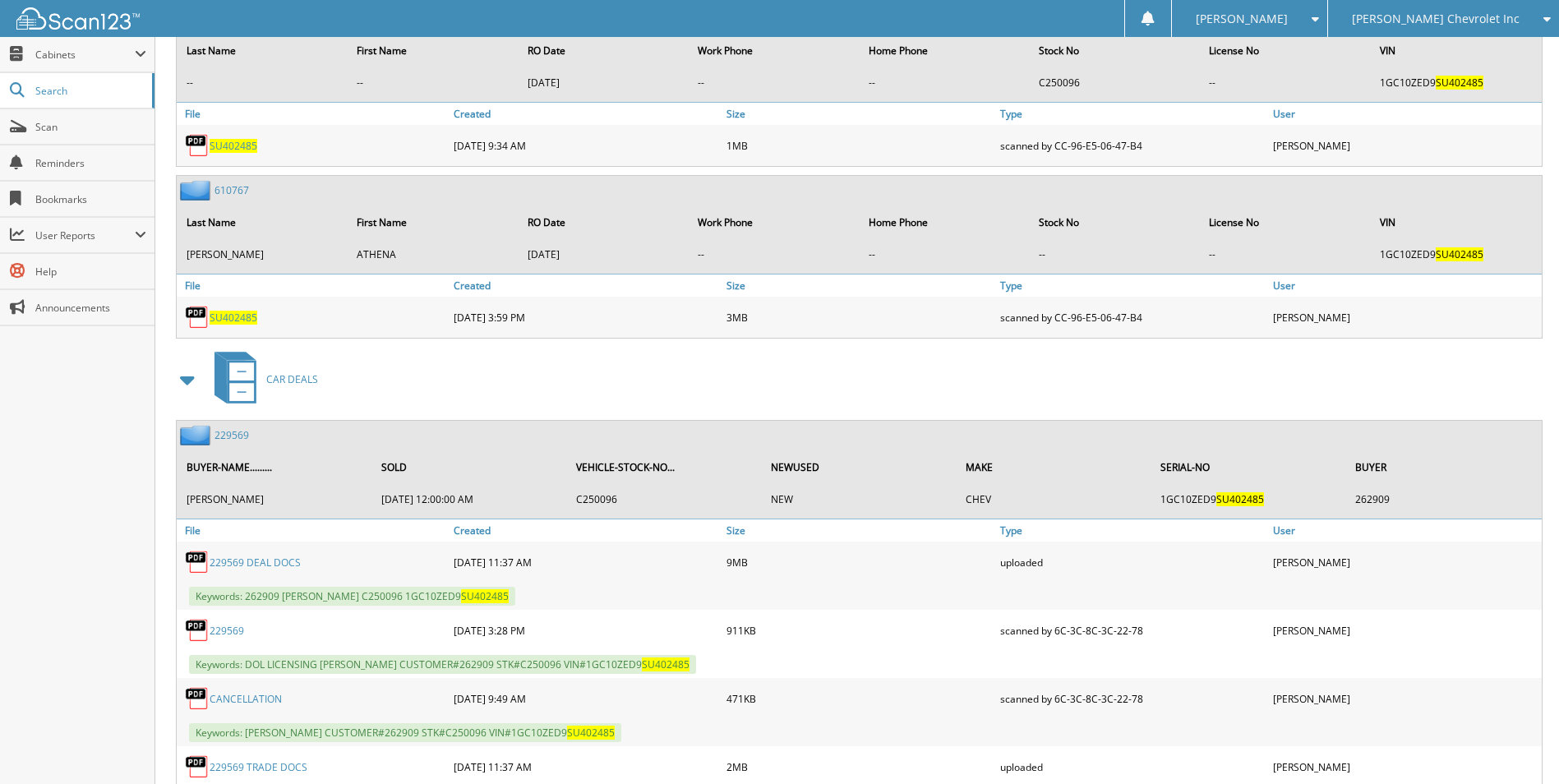
click at [241, 439] on link "229569" at bounding box center [231, 435] width 35 height 14
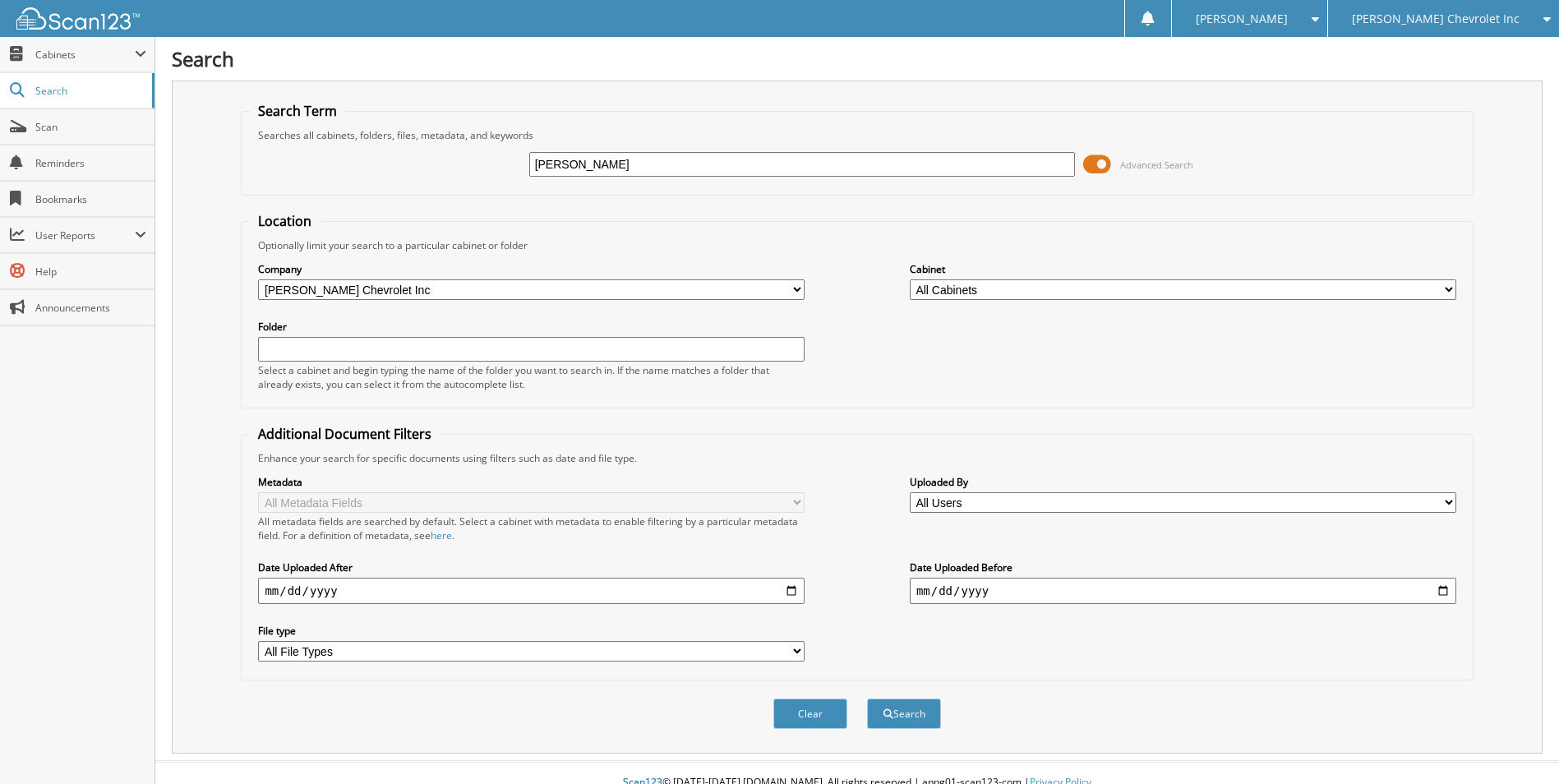
type input "gunderson"
click at [866, 698] on button "Search" at bounding box center [903, 713] width 74 height 31
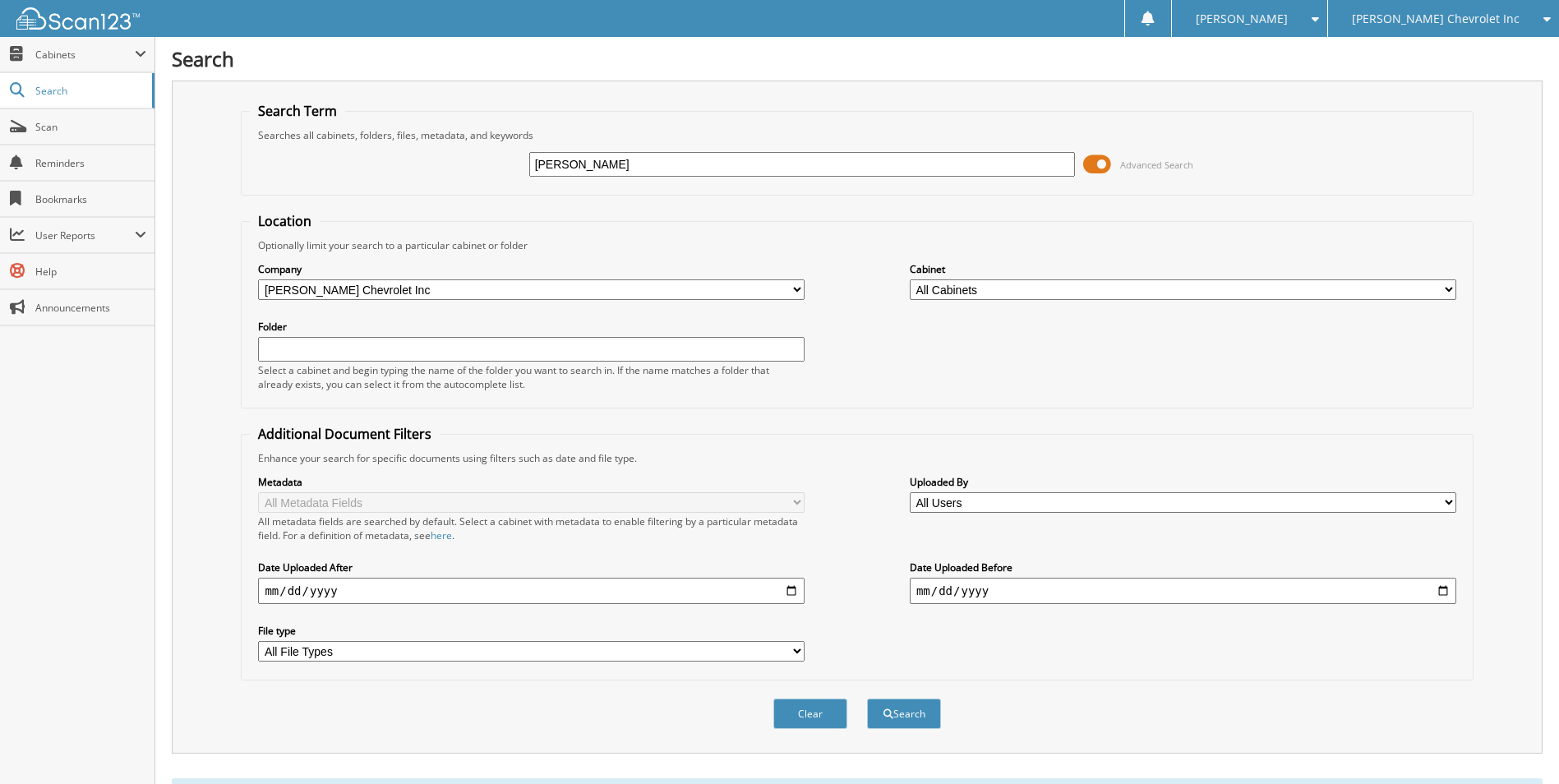
drag, startPoint x: 636, startPoint y: 178, endPoint x: 574, endPoint y: 171, distance: 62.4
click at [574, 171] on div "gunderson Advanced Search" at bounding box center [856, 164] width 1213 height 44
drag, startPoint x: 662, startPoint y: 166, endPoint x: 503, endPoint y: 160, distance: 159.1
click at [503, 160] on div "gunderson Advanced Search" at bounding box center [856, 164] width 1213 height 44
type input "sr201232"
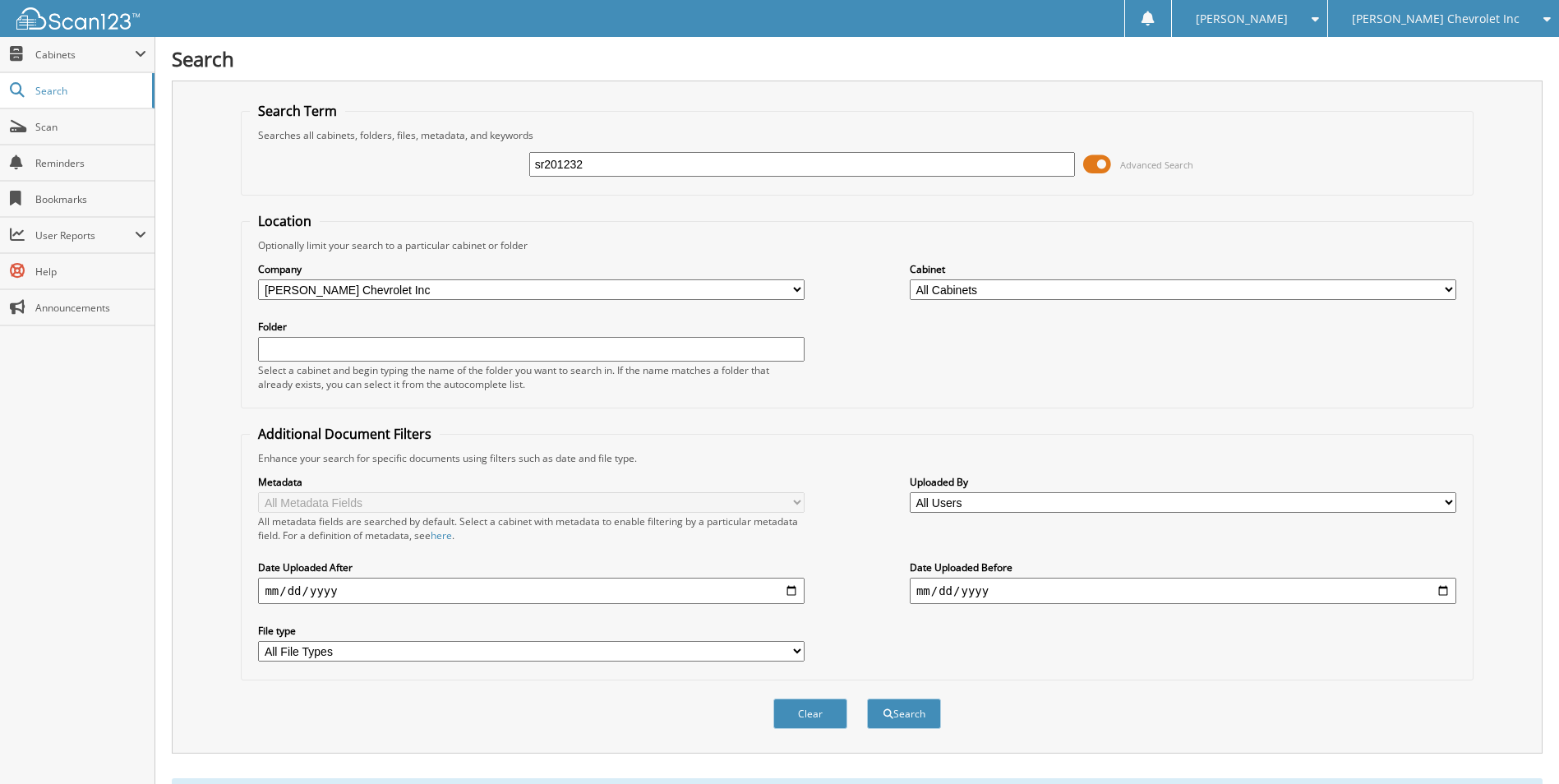
click at [866, 698] on button "Search" at bounding box center [903, 713] width 74 height 31
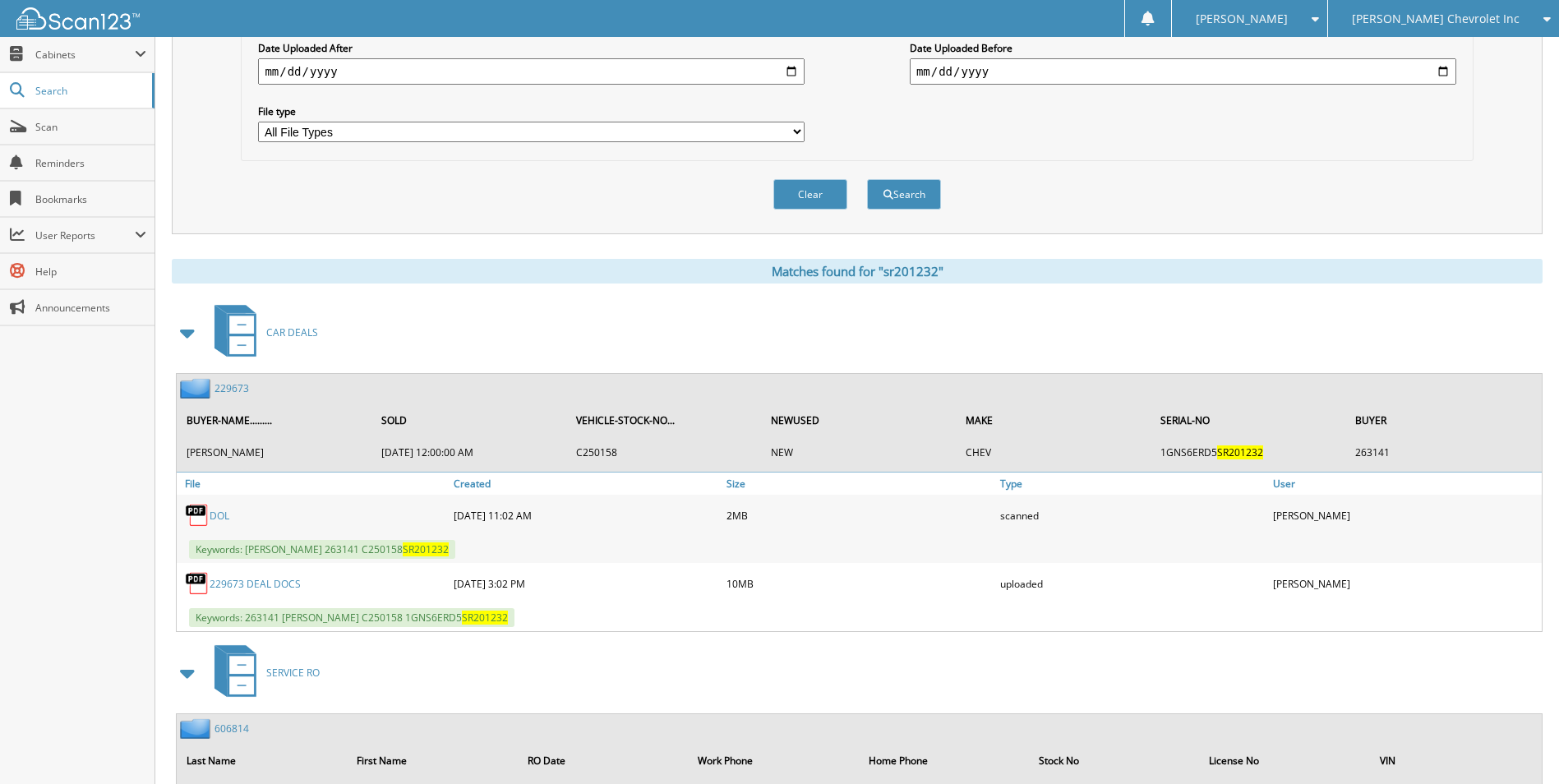
scroll to position [739, 0]
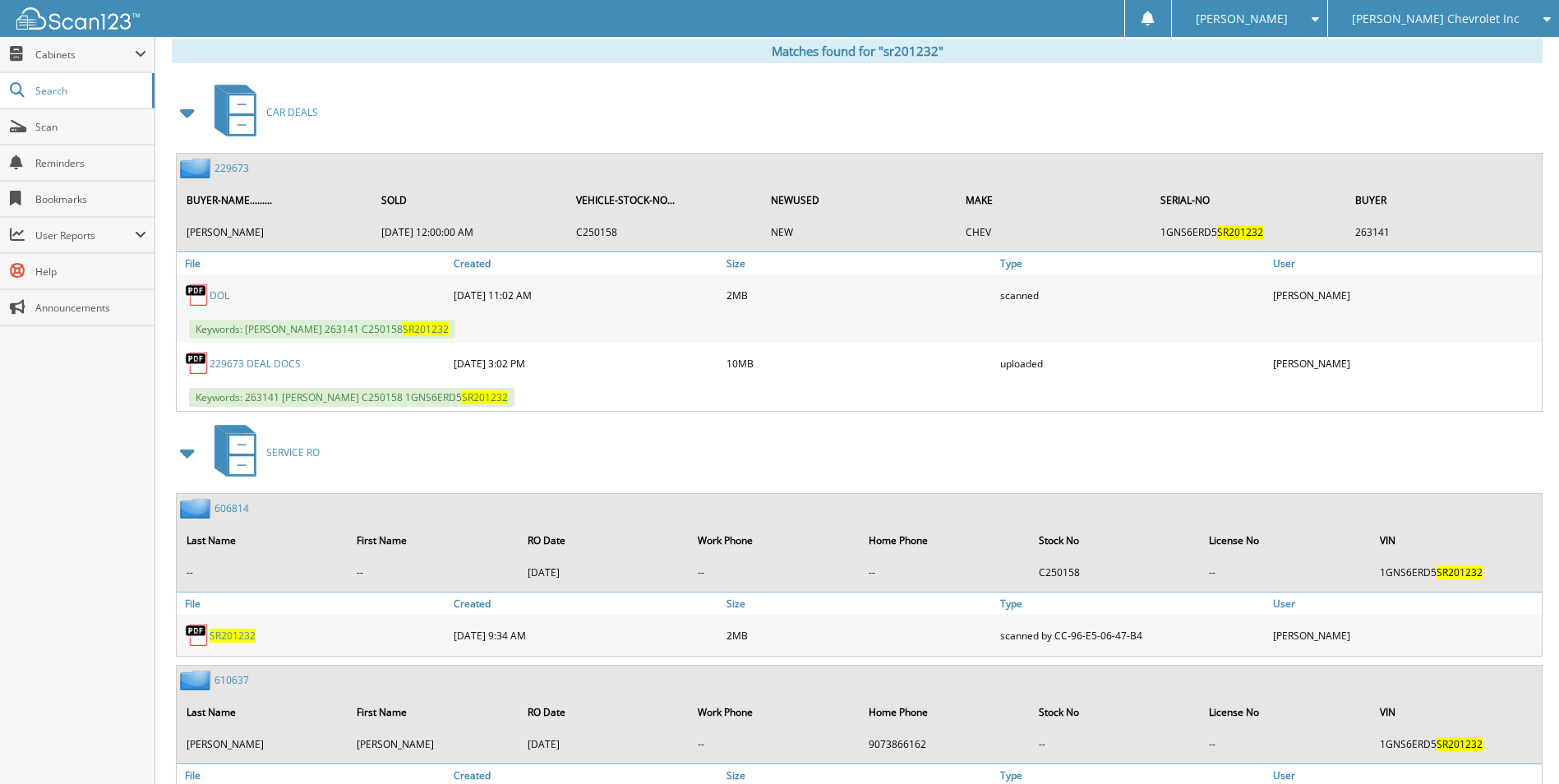
click at [226, 167] on link "229673" at bounding box center [231, 167] width 35 height 14
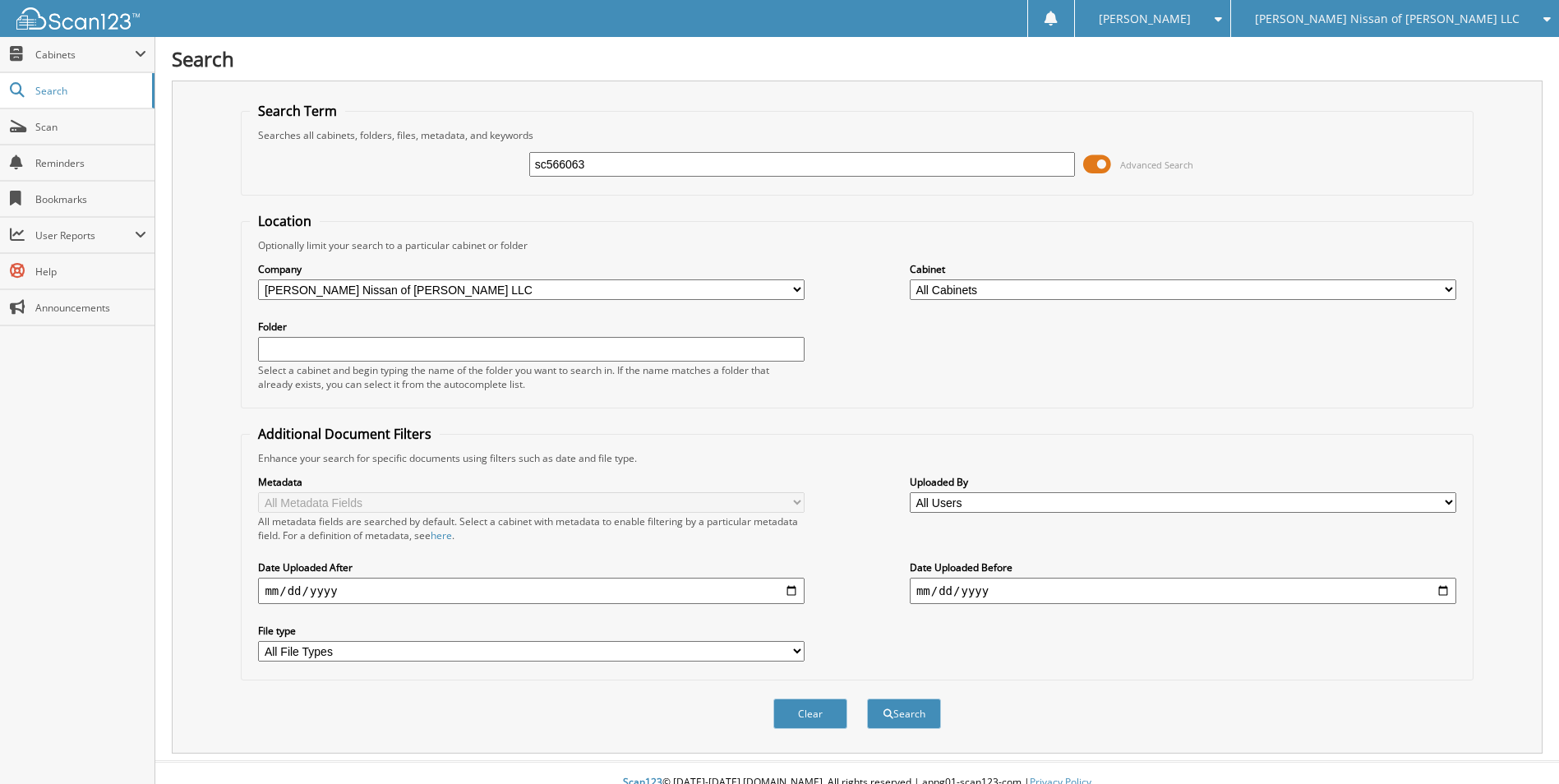
type input "sc566063"
click at [866, 698] on button "Search" at bounding box center [903, 713] width 74 height 31
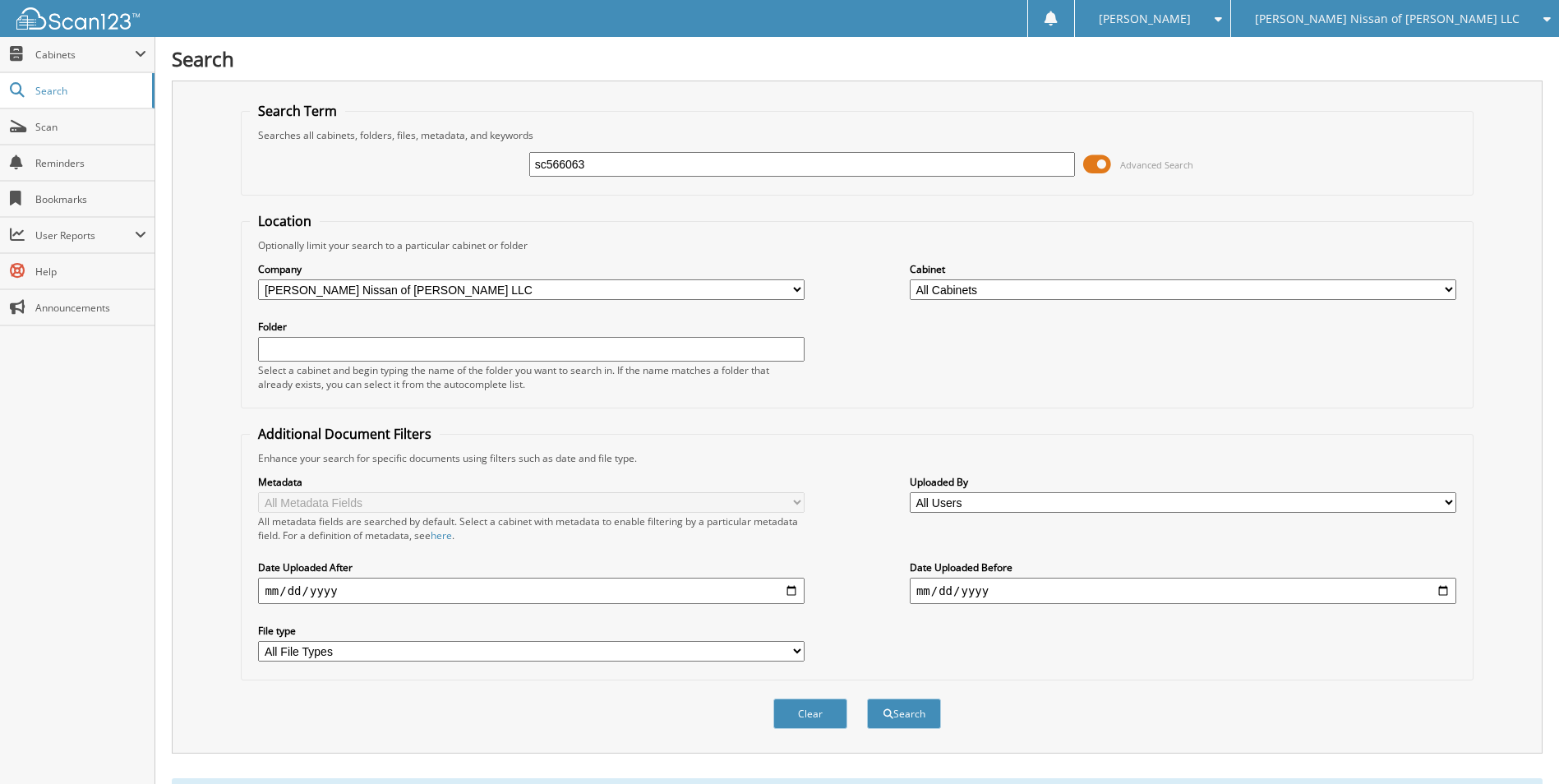
click at [616, 164] on input "sc566063" at bounding box center [802, 164] width 547 height 24
type input "sc566036"
click at [866, 698] on button "Search" at bounding box center [903, 713] width 74 height 31
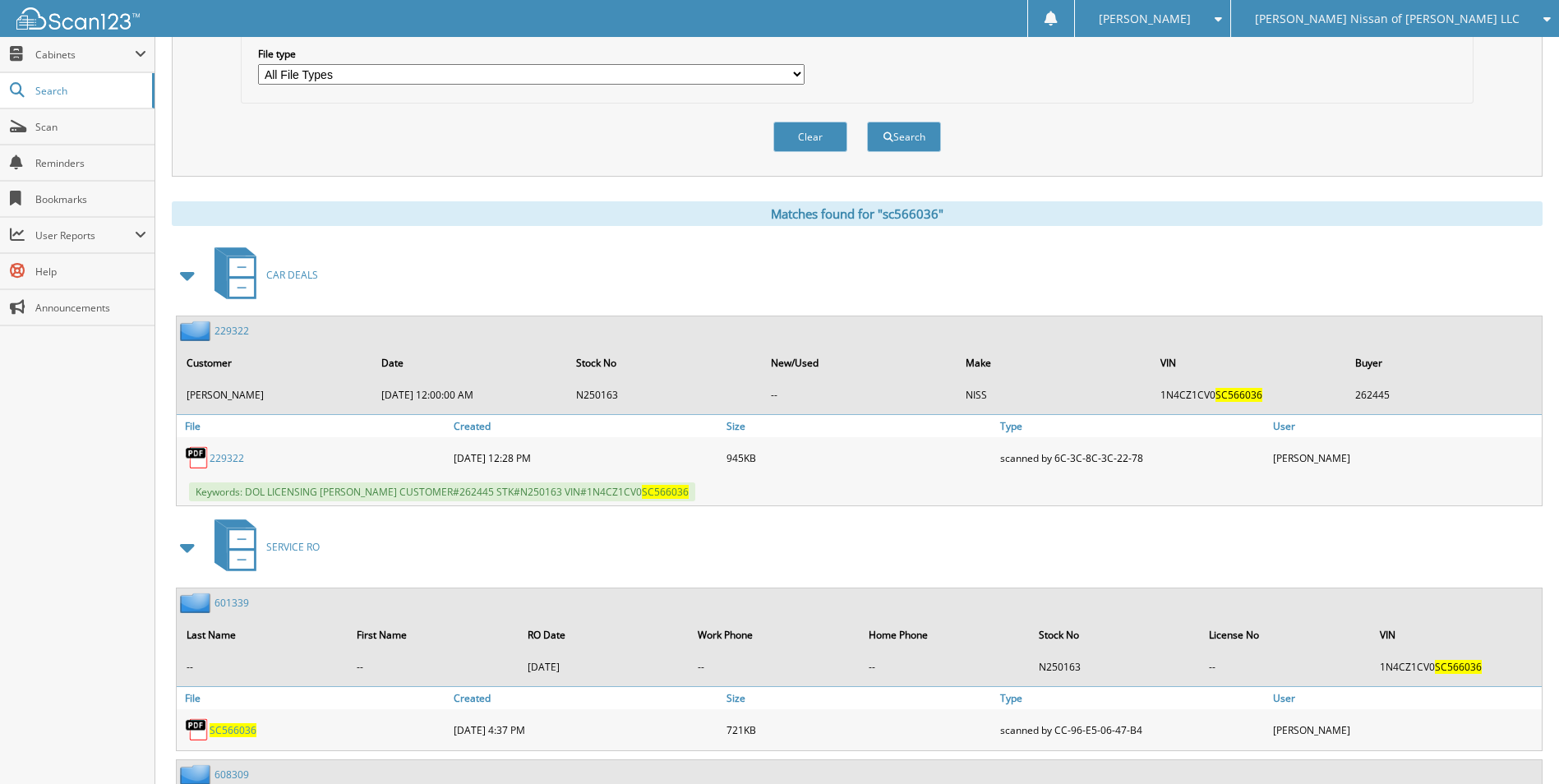
scroll to position [657, 0]
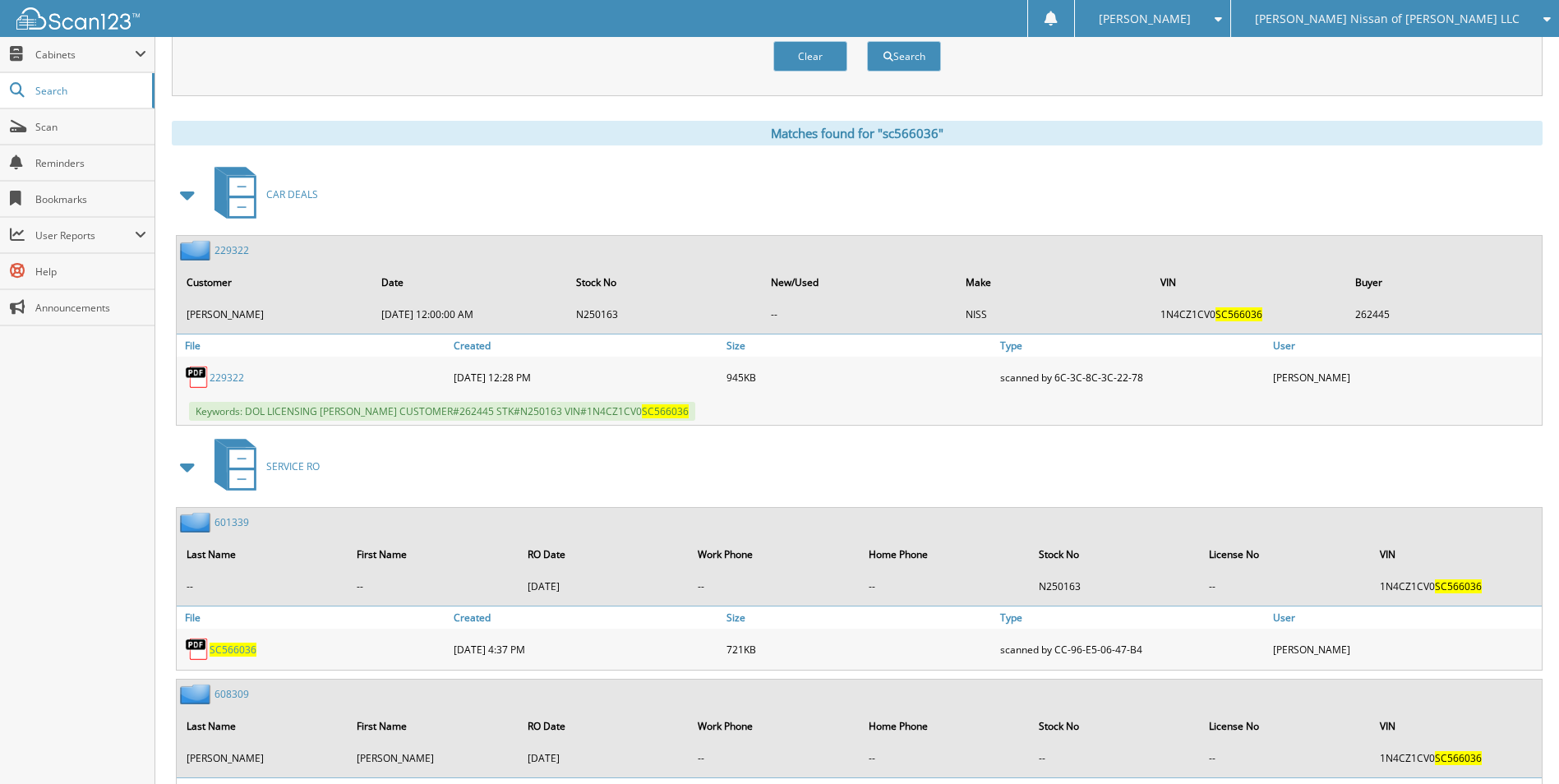
click at [234, 254] on link "229322" at bounding box center [231, 249] width 35 height 14
